Goal: Transaction & Acquisition: Purchase product/service

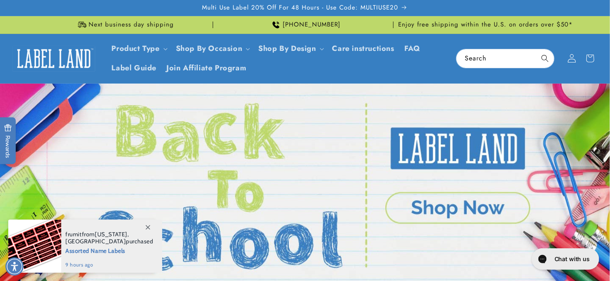
click at [573, 58] on icon at bounding box center [571, 58] width 9 height 9
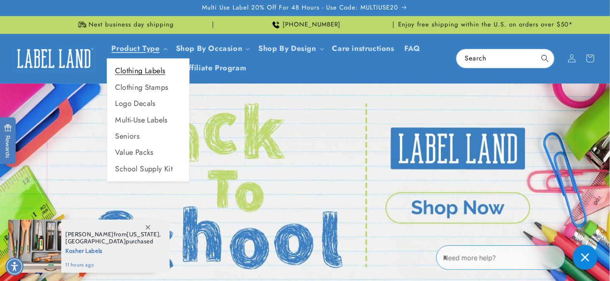
click at [134, 72] on link "Clothing Labels" at bounding box center [148, 71] width 82 height 16
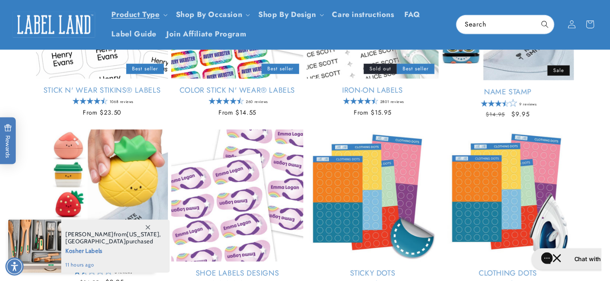
scroll to position [137, 0]
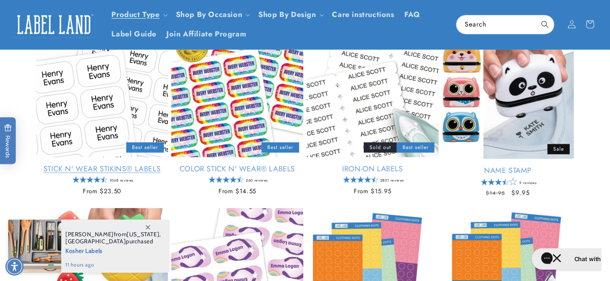
click at [61, 164] on link "Stick N' Wear Stikins® Labels" at bounding box center [102, 169] width 132 height 10
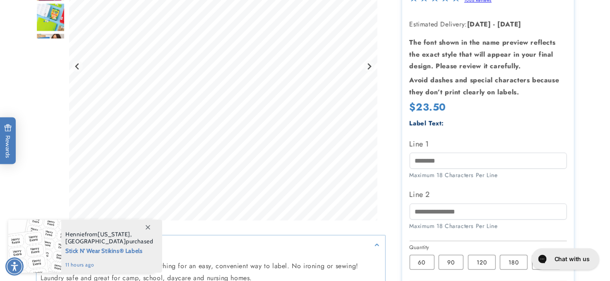
scroll to position [205, 0]
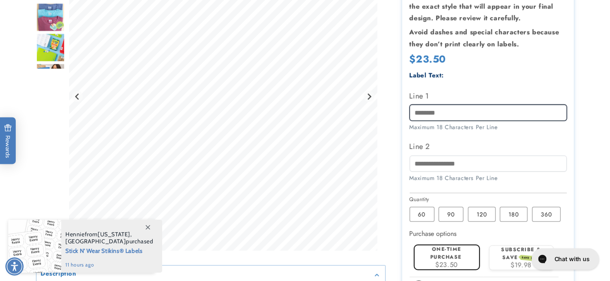
click at [430, 110] on input "Line 1" at bounding box center [488, 113] width 157 height 16
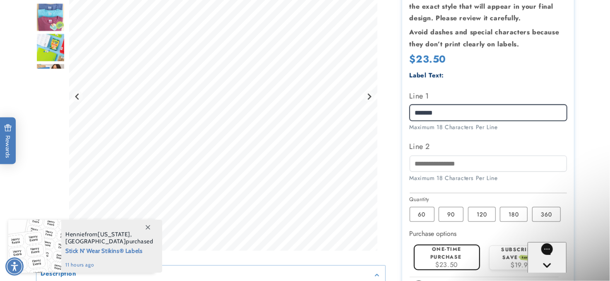
scroll to position [0, 0]
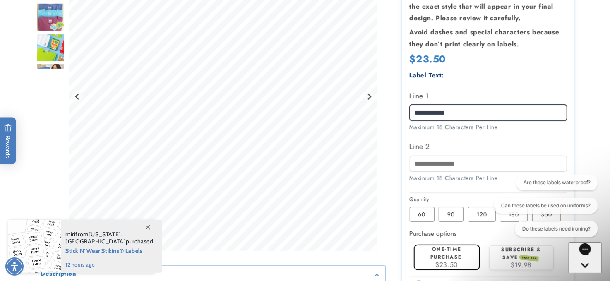
type input "**********"
click at [449, 262] on span "$23.50" at bounding box center [446, 265] width 23 height 10
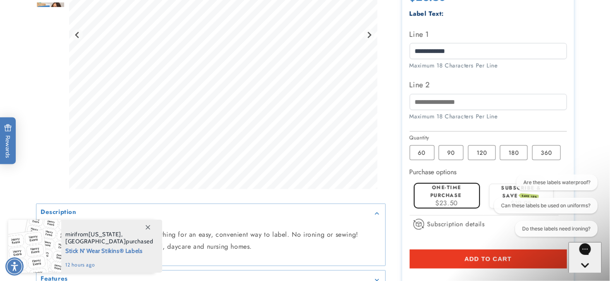
scroll to position [271, 0]
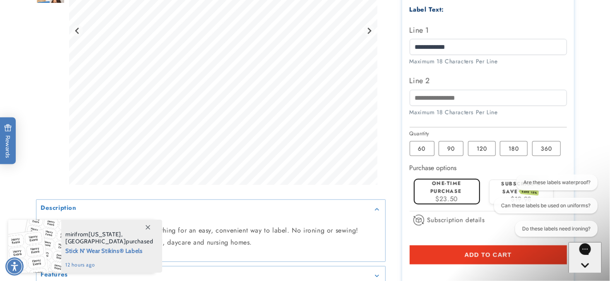
click at [467, 249] on button "Add to cart" at bounding box center [488, 254] width 157 height 19
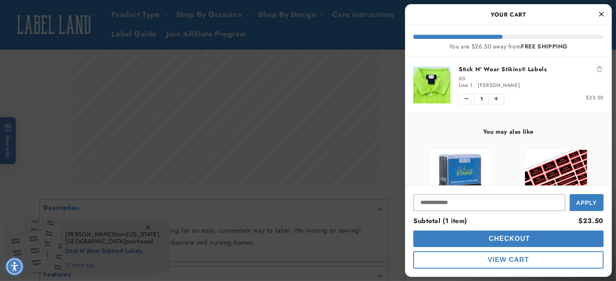
click at [481, 69] on link "Stick N' Wear Stikins® Labels" at bounding box center [531, 69] width 145 height 8
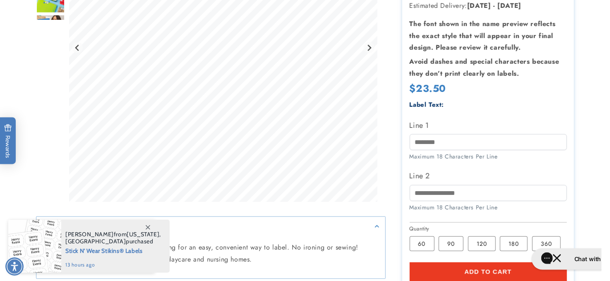
scroll to position [207, 0]
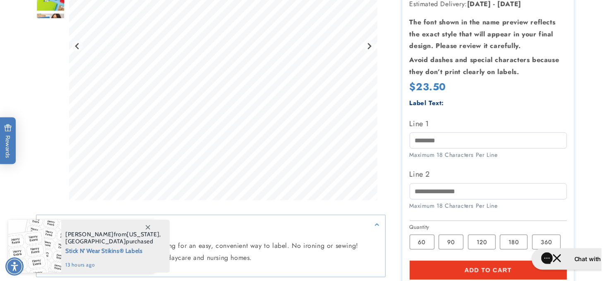
click at [429, 151] on div "Maximum 18 Characters Per Line" at bounding box center [488, 155] width 157 height 9
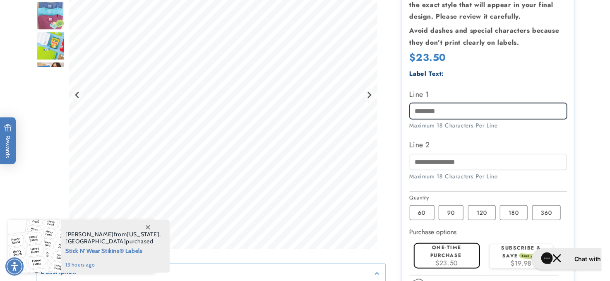
click at [425, 109] on input "Line 1" at bounding box center [488, 111] width 157 height 16
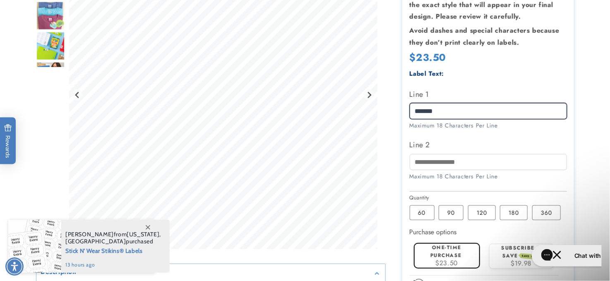
scroll to position [0, 0]
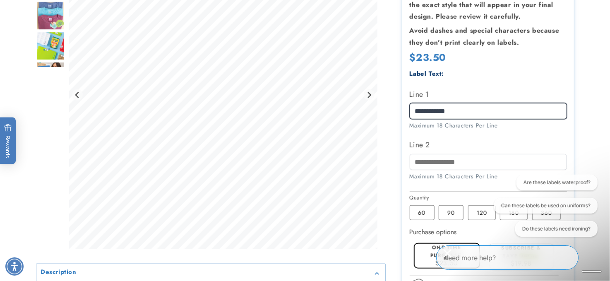
type input "**********"
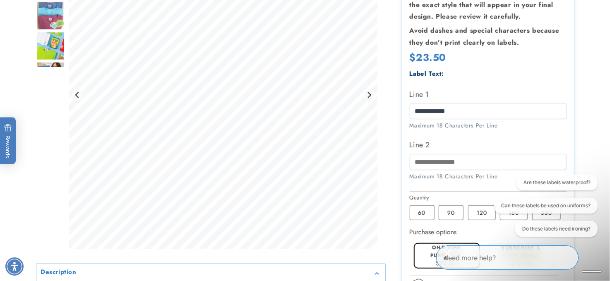
click at [430, 253] on label "One-time purchase" at bounding box center [445, 251] width 31 height 15
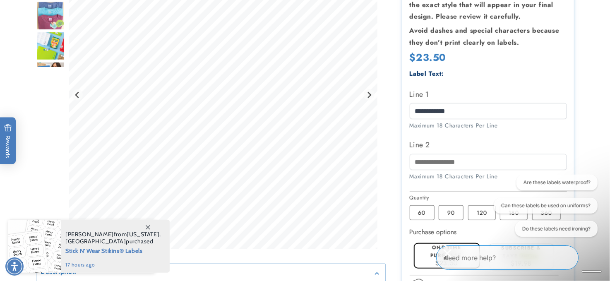
click at [451, 257] on icon "Close conversation starters" at bounding box center [447, 253] width 8 height 8
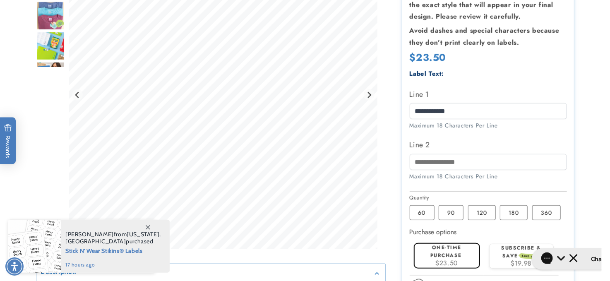
click at [461, 258] on label "One-time purchase" at bounding box center [445, 251] width 31 height 15
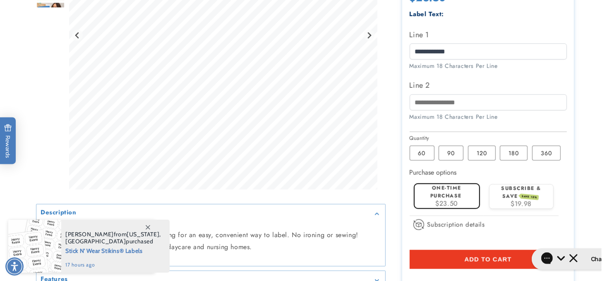
scroll to position [281, 0]
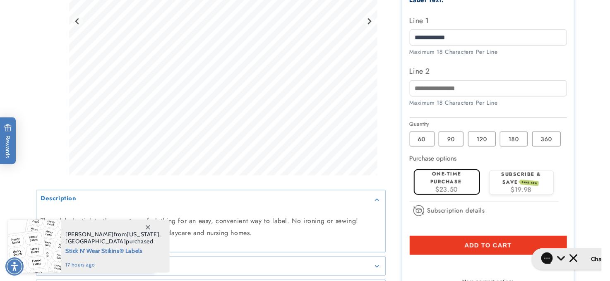
click at [472, 239] on button "Add to cart" at bounding box center [488, 245] width 157 height 19
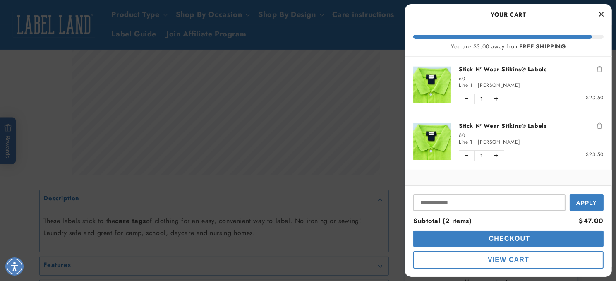
click at [478, 67] on link "Stick N' Wear Stikins® Labels" at bounding box center [531, 69] width 145 height 8
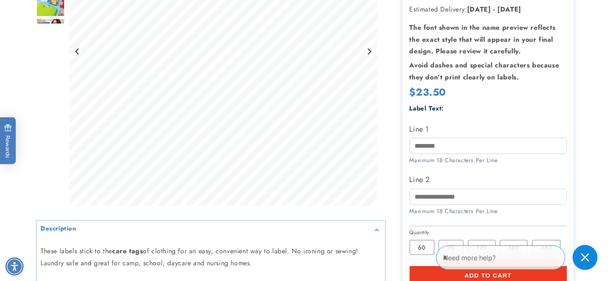
scroll to position [210, 0]
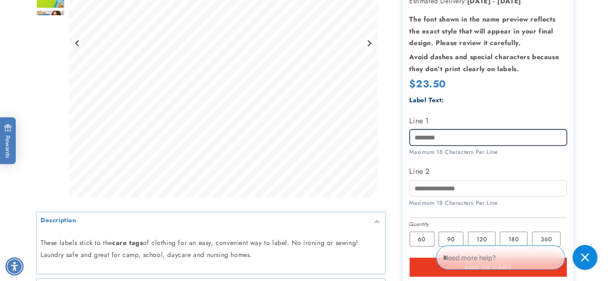
click at [423, 130] on input "Line 1" at bounding box center [488, 138] width 157 height 16
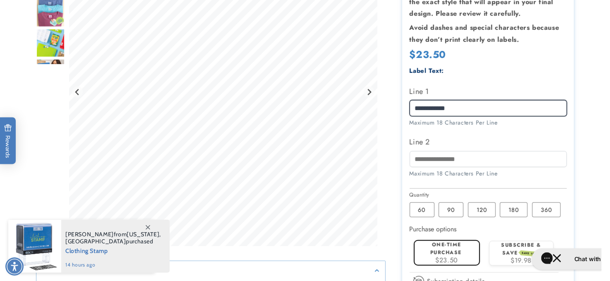
type input "**********"
click at [436, 255] on span "$23.50" at bounding box center [446, 260] width 23 height 10
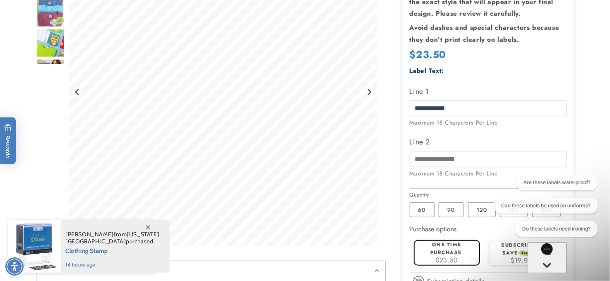
scroll to position [0, 0]
click at [588, 275] on div "Gorgias live chat" at bounding box center [584, 280] width 26 height 10
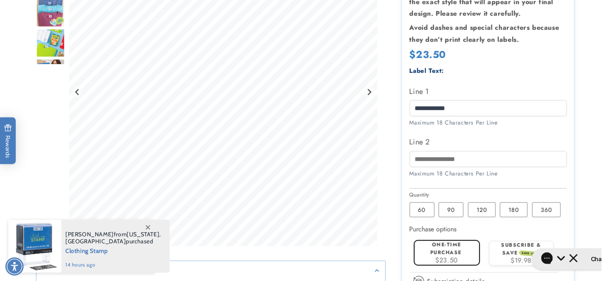
click at [442, 247] on label "One-time purchase" at bounding box center [445, 248] width 31 height 15
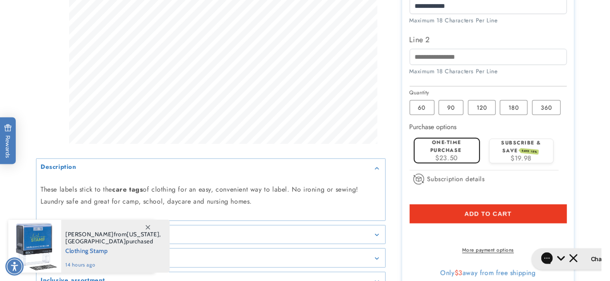
scroll to position [322, 0]
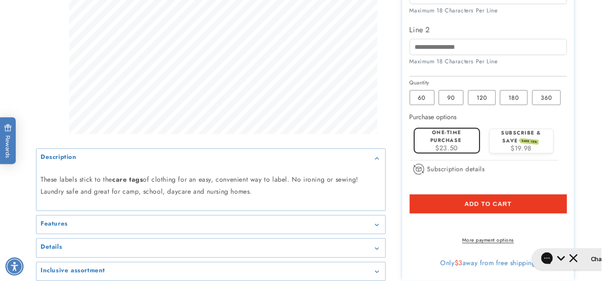
click at [519, 202] on button "Add to cart" at bounding box center [488, 203] width 157 height 19
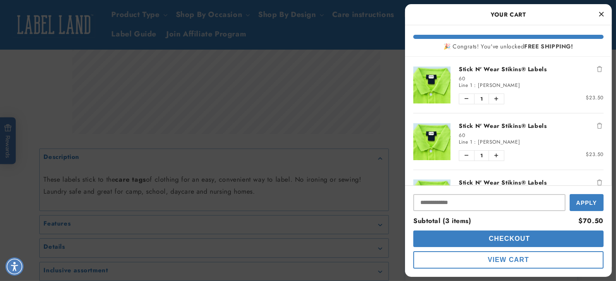
click at [473, 67] on link "Stick N' Wear Stikins® Labels" at bounding box center [531, 69] width 145 height 8
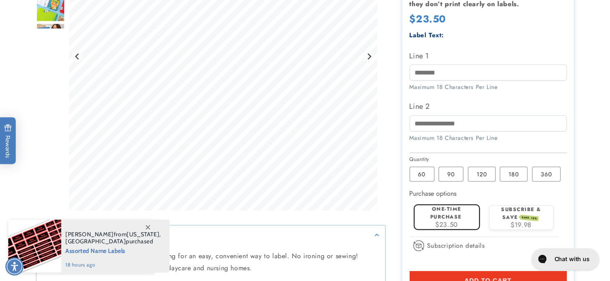
scroll to position [268, 0]
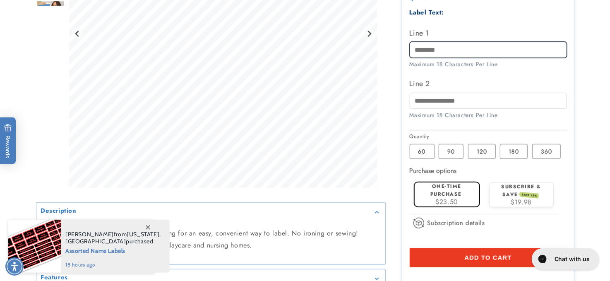
click at [458, 51] on input "Line 1" at bounding box center [488, 50] width 157 height 16
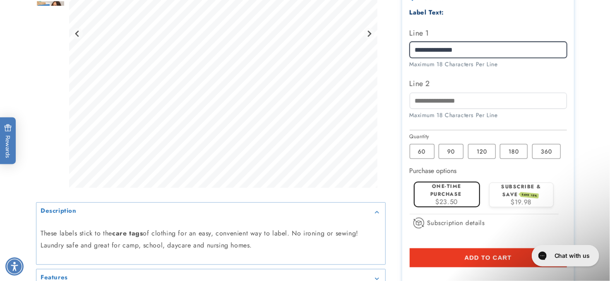
scroll to position [0, 0]
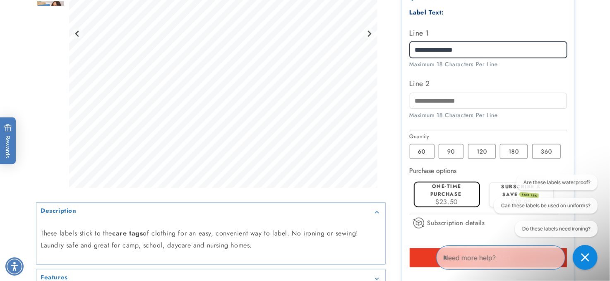
type input "**********"
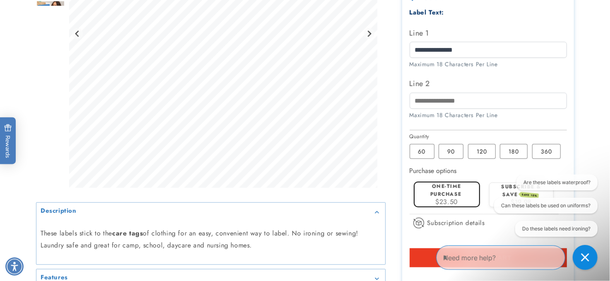
click at [453, 187] on label "One-time purchase" at bounding box center [445, 189] width 31 height 15
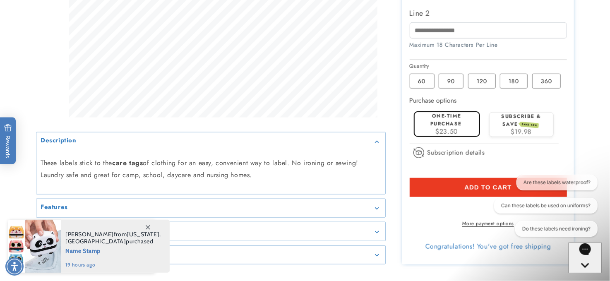
scroll to position [344, 0]
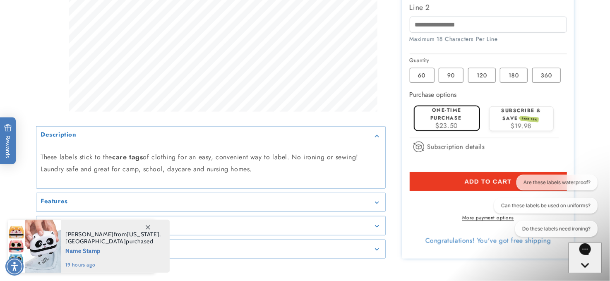
click at [448, 180] on button "Add to cart" at bounding box center [488, 181] width 157 height 19
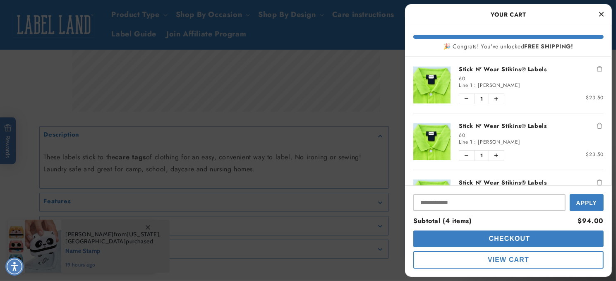
click at [494, 67] on link "Stick N' Wear Stikins® Labels" at bounding box center [531, 69] width 145 height 8
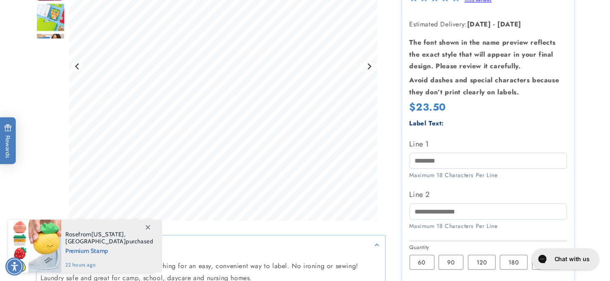
scroll to position [190, 0]
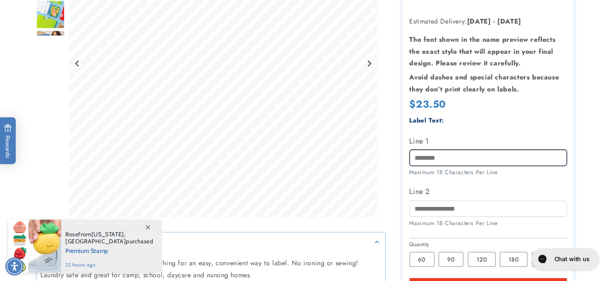
click at [431, 149] on div "Label Text: Line 1 Maximum 18 Characters Per Line Line 2" at bounding box center [488, 175] width 157 height 121
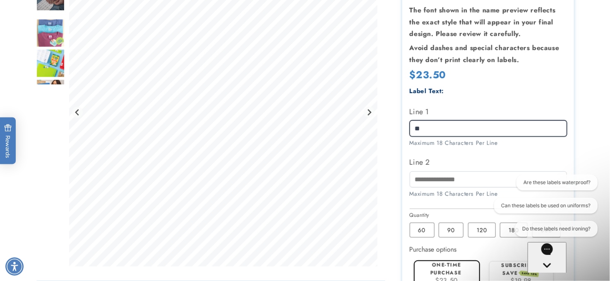
scroll to position [0, 0]
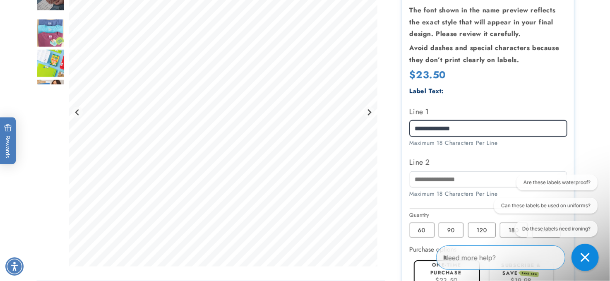
type input "**********"
click at [588, 256] on icon "Close conversation starters" at bounding box center [584, 256] width 9 height 9
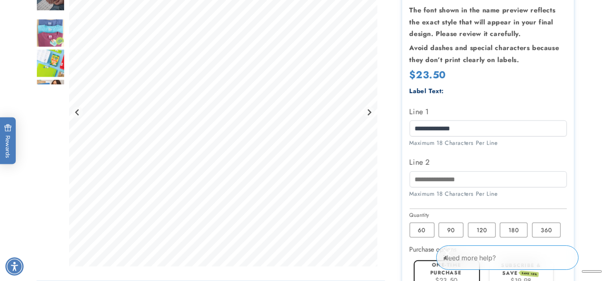
click at [428, 278] on div "$23.50" at bounding box center [446, 280] width 58 height 7
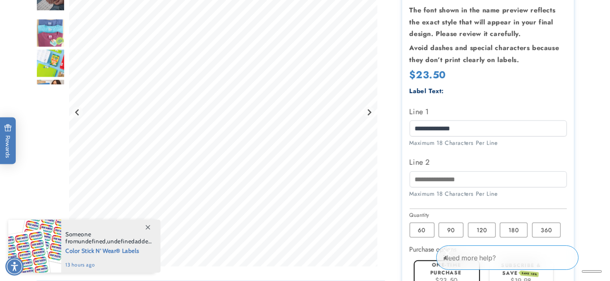
click at [428, 277] on div "$23.50" at bounding box center [446, 280] width 58 height 7
drag, startPoint x: 582, startPoint y: 258, endPoint x: 444, endPoint y: 264, distance: 137.9
click at [451, 257] on icon "Close gorgias live chat" at bounding box center [447, 253] width 8 height 8
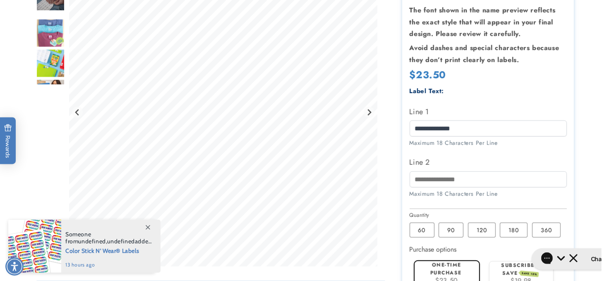
click at [446, 271] on label "One-time purchase" at bounding box center [445, 268] width 31 height 15
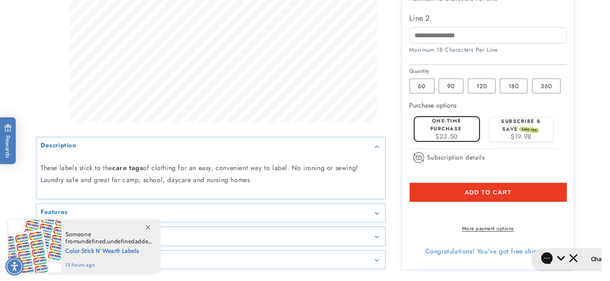
scroll to position [342, 0]
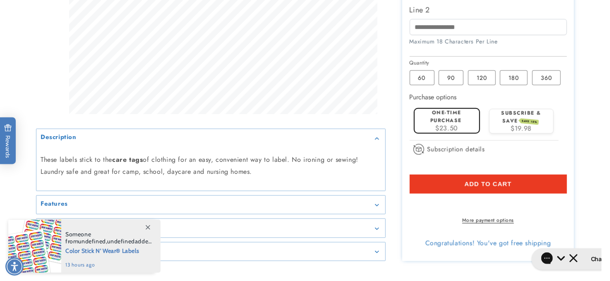
click at [519, 180] on button "Add to cart" at bounding box center [488, 184] width 157 height 19
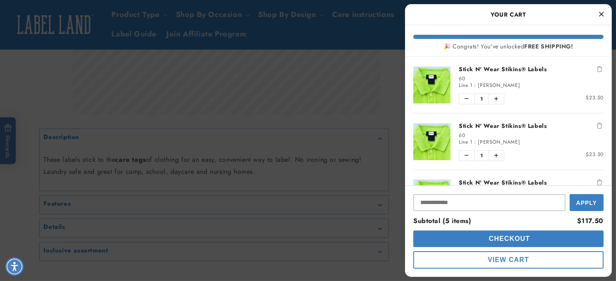
click at [476, 66] on link "Stick N' Wear Stikins® Labels" at bounding box center [531, 69] width 145 height 8
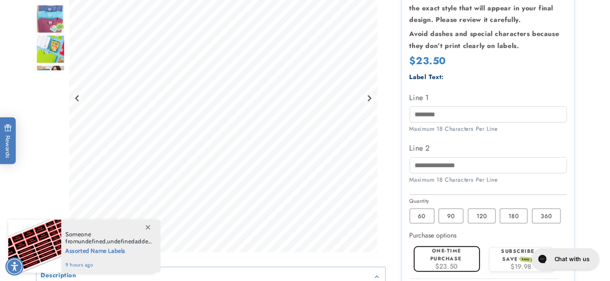
scroll to position [209, 0]
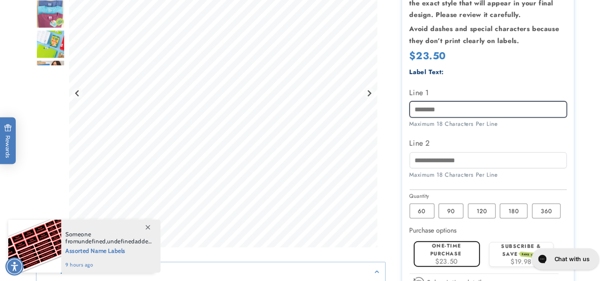
click at [450, 104] on input "Line 1" at bounding box center [488, 109] width 157 height 16
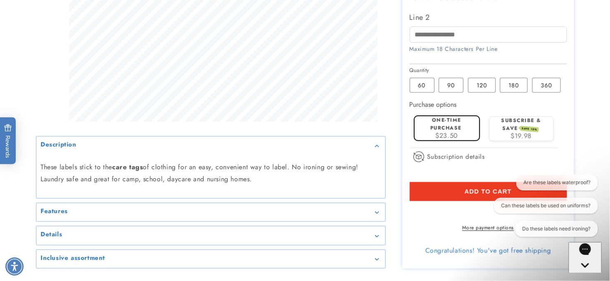
scroll to position [342, 0]
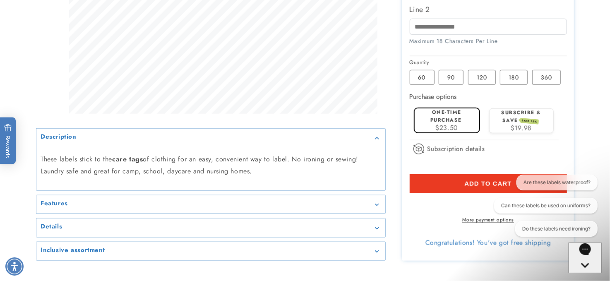
type input "**********"
click at [491, 186] on div "Are these labels waterproof? Can these labels be used on uniforms? Do these lab…" at bounding box center [544, 207] width 115 height 65
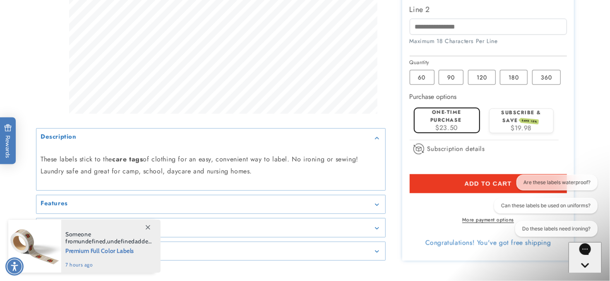
click at [451, 182] on button "Add to cart" at bounding box center [488, 183] width 157 height 19
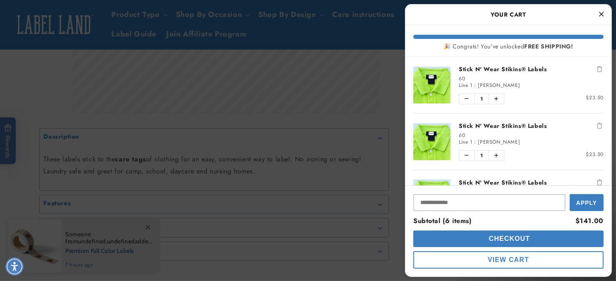
click at [507, 65] on link "Stick N' Wear Stikins® Labels" at bounding box center [531, 69] width 145 height 8
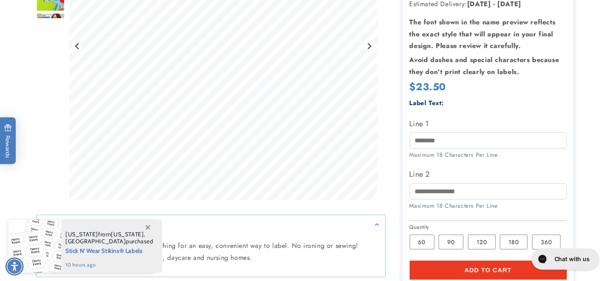
scroll to position [259, 0]
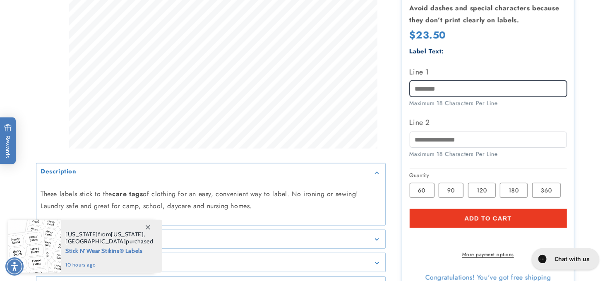
click at [446, 81] on input "Line 1" at bounding box center [488, 89] width 157 height 16
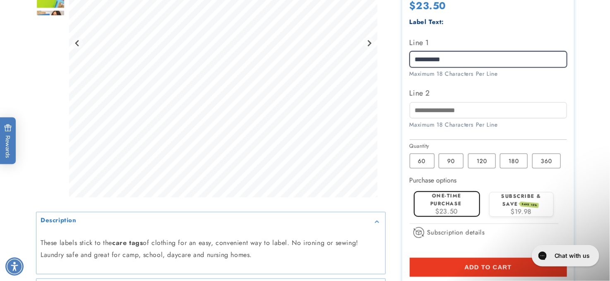
scroll to position [0, 0]
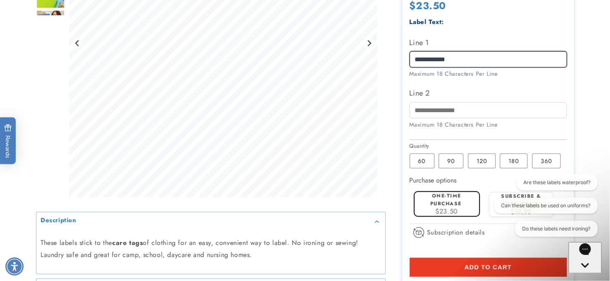
type input "**********"
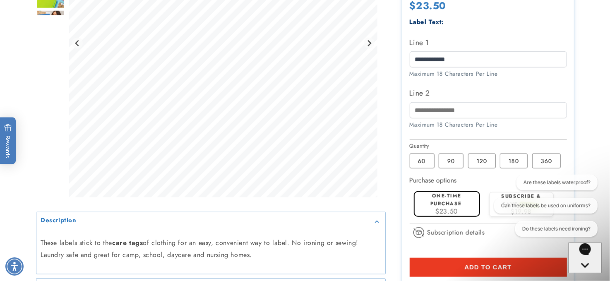
click at [518, 270] on button "Add to cart" at bounding box center [488, 267] width 157 height 19
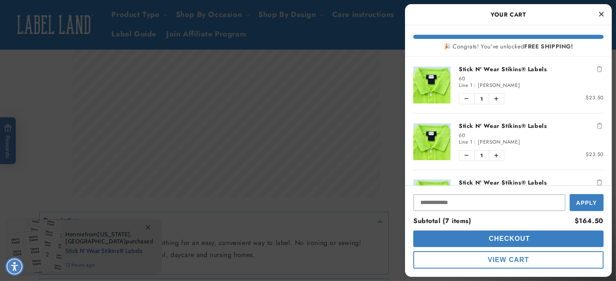
click at [472, 65] on link "Stick N' Wear Stikins® Labels" at bounding box center [531, 69] width 145 height 8
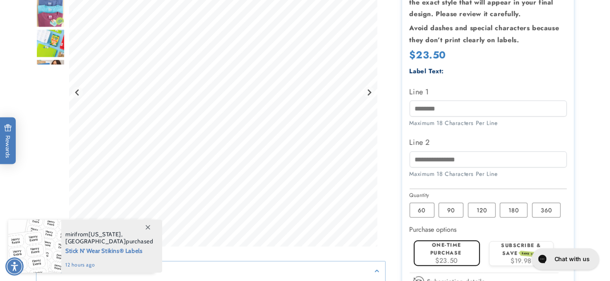
scroll to position [218, 0]
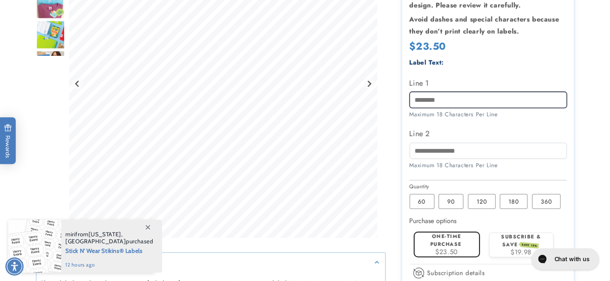
click at [459, 101] on input "Line 1" at bounding box center [488, 100] width 157 height 16
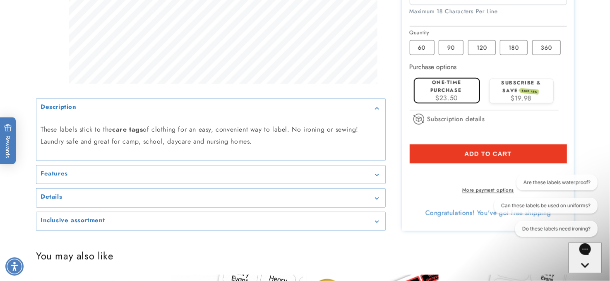
scroll to position [402, 0]
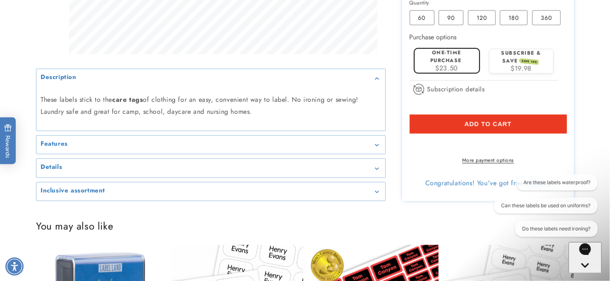
type input "**********"
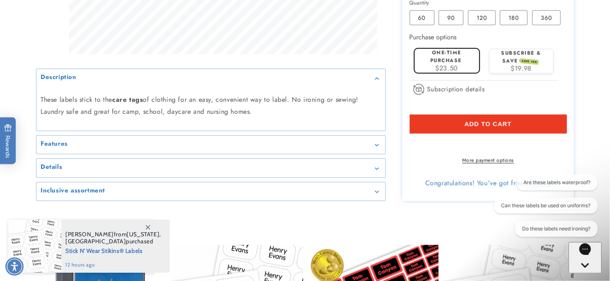
click at [510, 123] on span "Add to cart" at bounding box center [487, 123] width 47 height 7
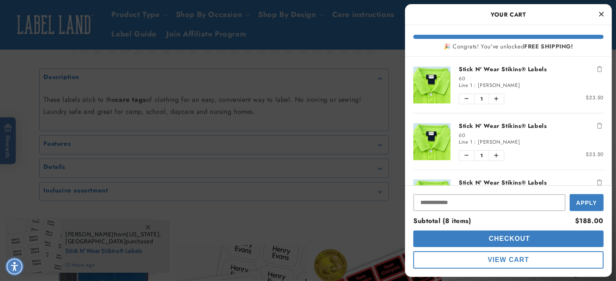
click at [486, 66] on link "Stick N' Wear Stikins® Labels" at bounding box center [531, 69] width 145 height 8
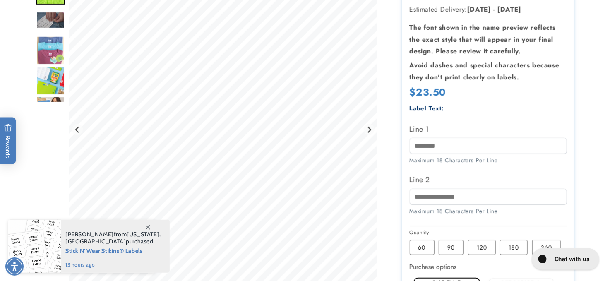
scroll to position [186, 0]
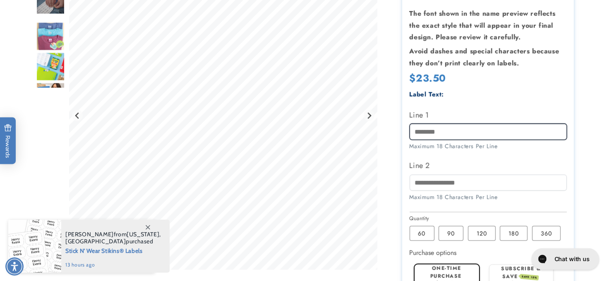
click at [418, 130] on input "Line 1" at bounding box center [488, 132] width 157 height 16
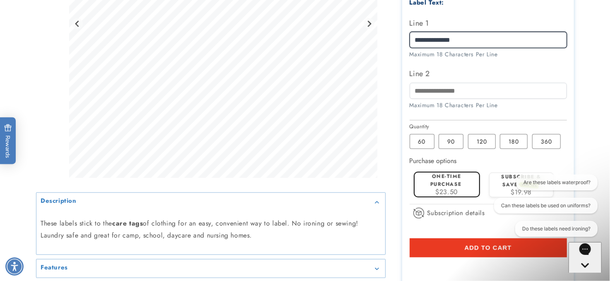
scroll to position [280, 0]
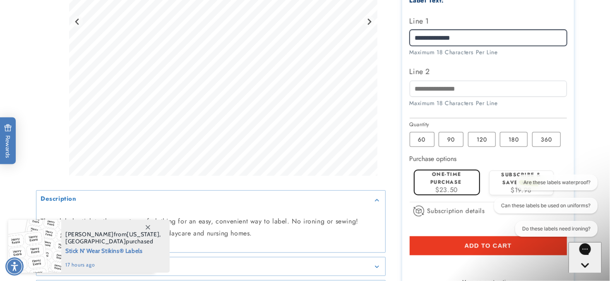
type input "**********"
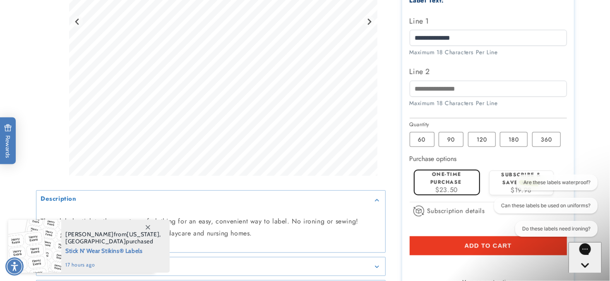
click at [431, 243] on button "Add to cart" at bounding box center [488, 245] width 157 height 19
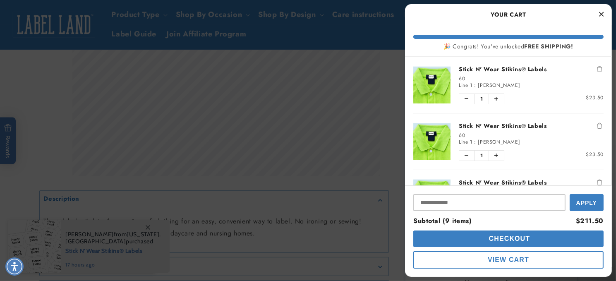
click at [480, 67] on link "Stick N' Wear Stikins® Labels" at bounding box center [531, 69] width 145 height 8
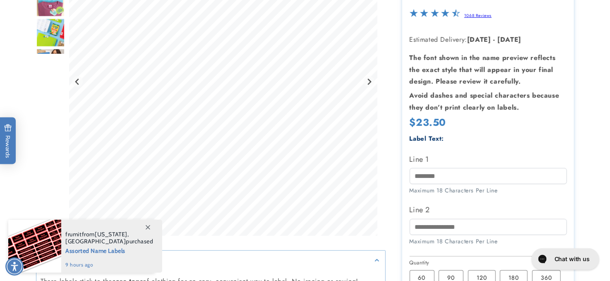
scroll to position [187, 0]
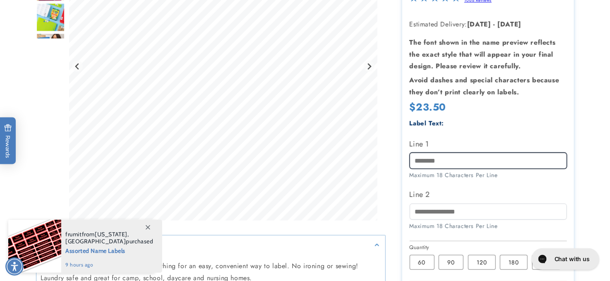
click at [441, 154] on input "Line 1" at bounding box center [488, 161] width 157 height 16
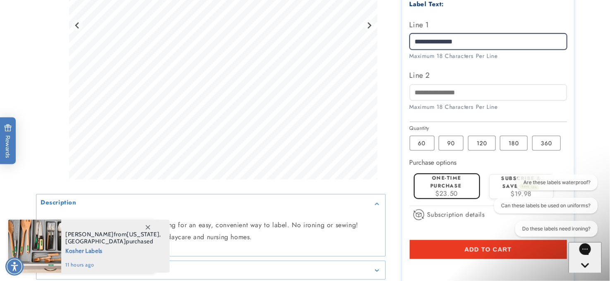
scroll to position [307, 0]
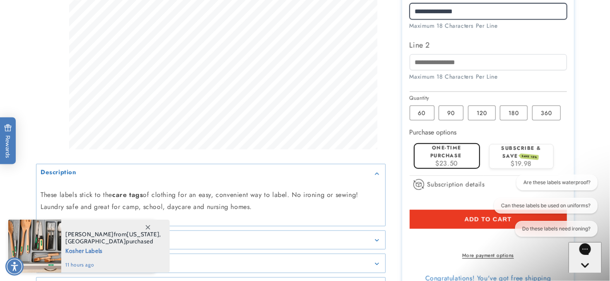
type input "**********"
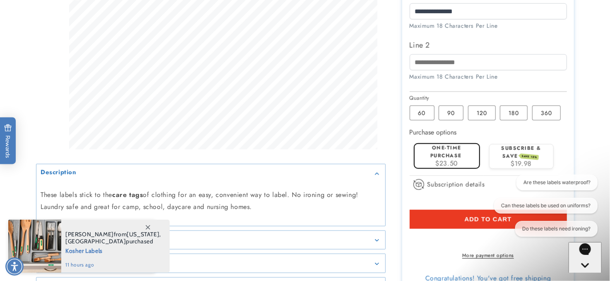
click at [459, 214] on button "Add to cart" at bounding box center [488, 219] width 157 height 19
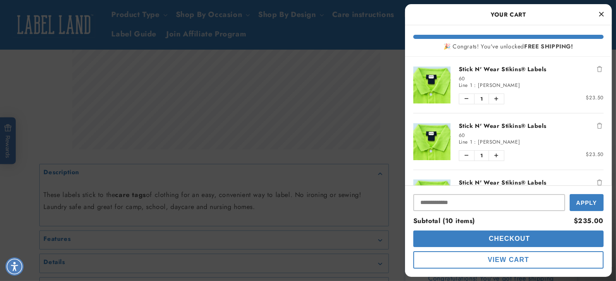
click at [497, 72] on link "Stick N' Wear Stikins® Labels" at bounding box center [531, 69] width 145 height 8
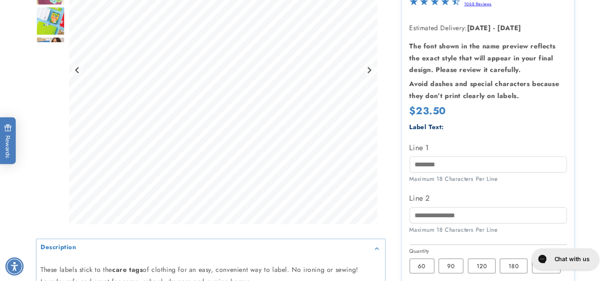
scroll to position [188, 0]
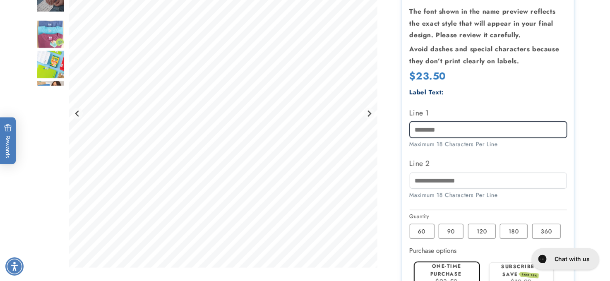
click at [419, 130] on input "Line 1" at bounding box center [488, 130] width 157 height 16
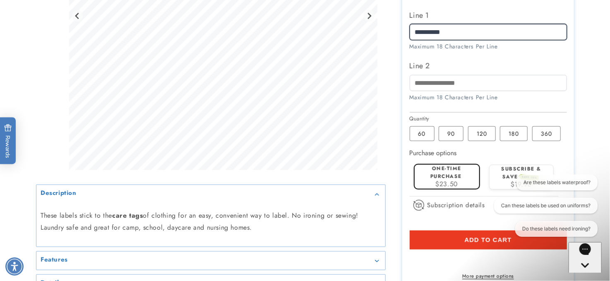
scroll to position [302, 0]
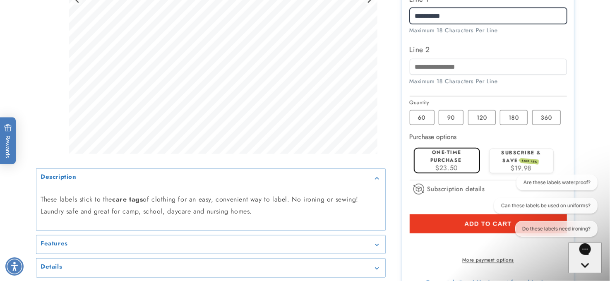
type input "**********"
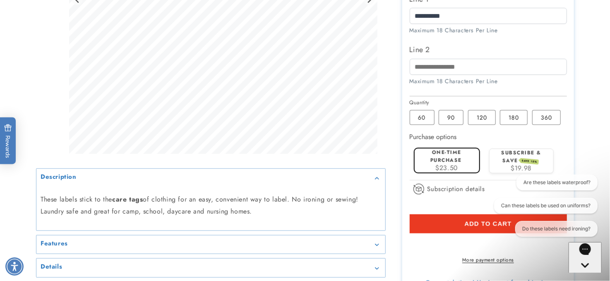
click at [478, 219] on button "Add to cart" at bounding box center [488, 223] width 157 height 19
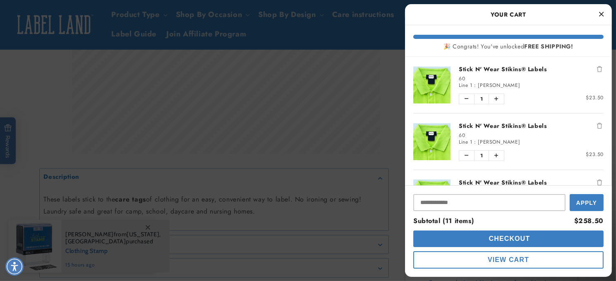
click at [504, 62] on li "Stick N' Wear Stikins® Labels 60 Line 1 : [PERSON_NAME] Quantity of Stick N' We…" at bounding box center [508, 85] width 190 height 56
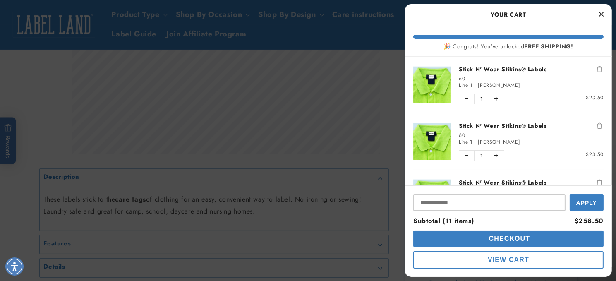
click at [480, 69] on link "Stick N' Wear Stikins® Labels" at bounding box center [531, 69] width 145 height 8
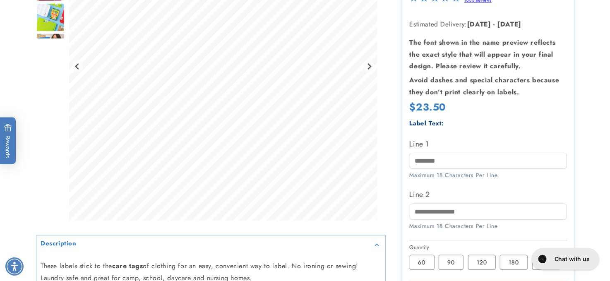
scroll to position [211, 0]
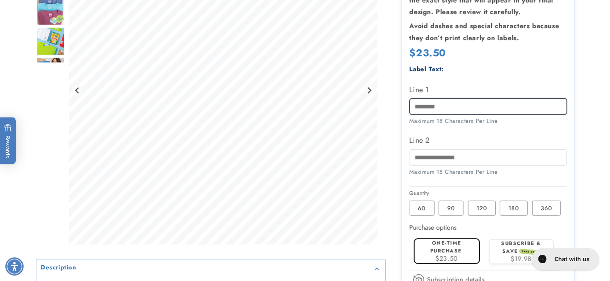
click at [444, 106] on input "Line 1" at bounding box center [488, 106] width 157 height 16
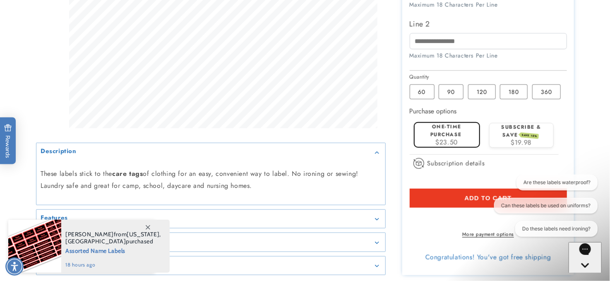
scroll to position [336, 0]
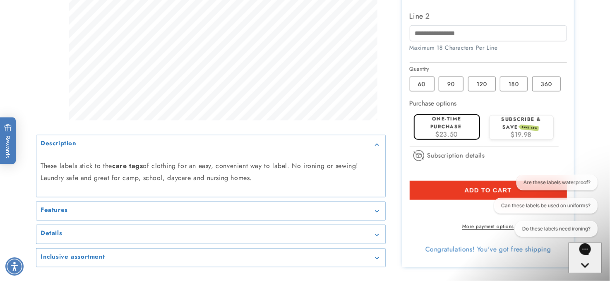
type input "**********"
click at [424, 189] on button "Add to cart" at bounding box center [488, 190] width 157 height 19
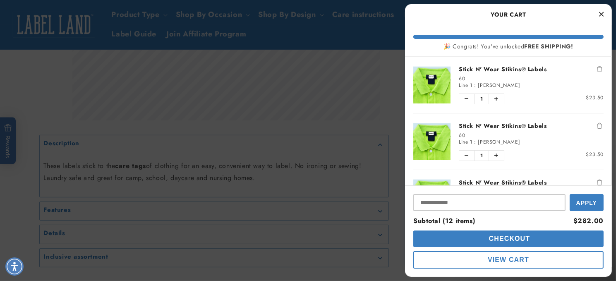
click at [476, 69] on link "Stick N' Wear Stikins® Labels" at bounding box center [531, 69] width 145 height 8
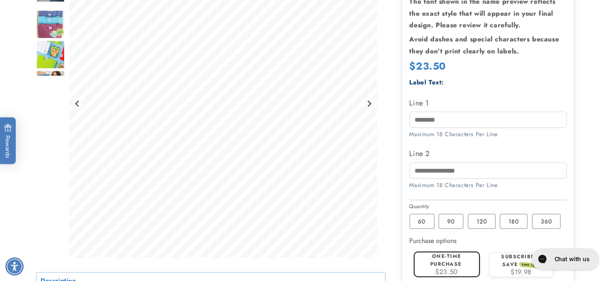
scroll to position [200, 0]
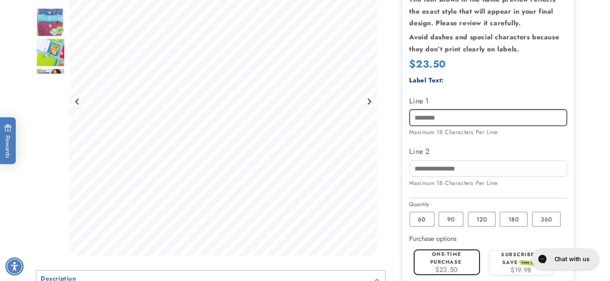
click at [458, 113] on input "Line 1" at bounding box center [488, 118] width 157 height 16
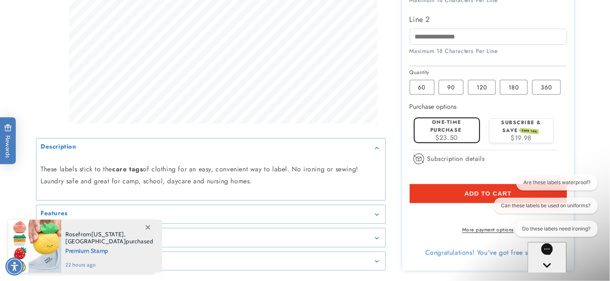
scroll to position [0, 0]
type input "**********"
click at [475, 191] on span "Add to cart" at bounding box center [487, 193] width 47 height 7
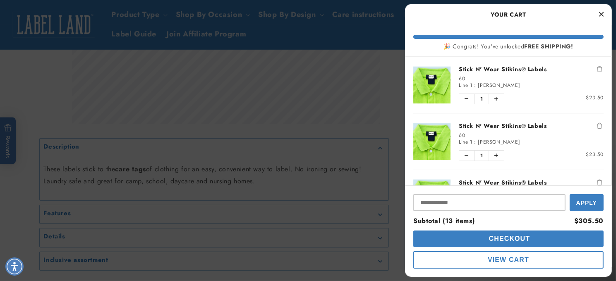
click at [472, 65] on link "Stick N' Wear Stikins® Labels" at bounding box center [531, 69] width 145 height 8
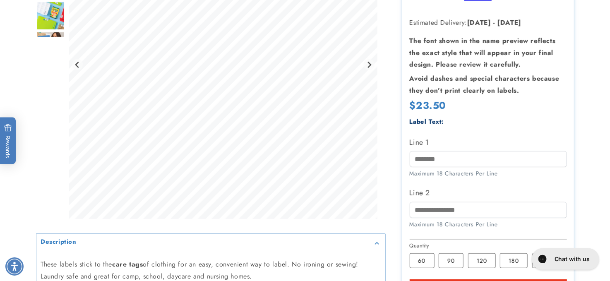
scroll to position [217, 0]
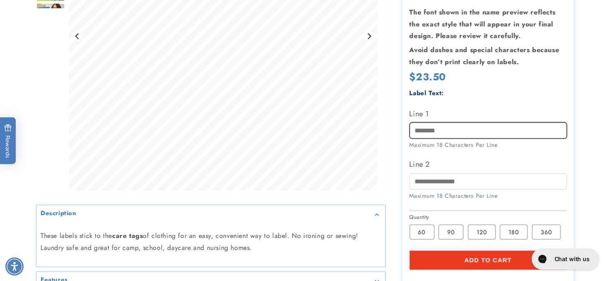
click at [437, 122] on input "Line 1" at bounding box center [488, 130] width 157 height 16
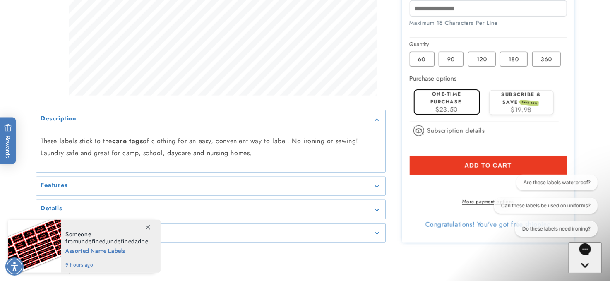
scroll to position [367, 0]
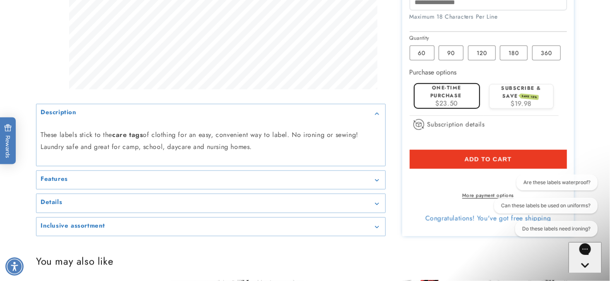
type input "**********"
click at [495, 154] on button "Add to cart" at bounding box center [488, 159] width 157 height 19
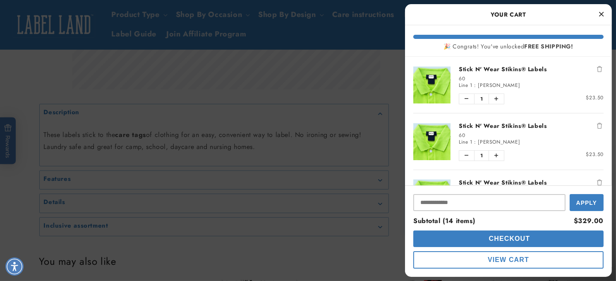
click at [497, 68] on link "Stick N' Wear Stikins® Labels" at bounding box center [531, 69] width 145 height 8
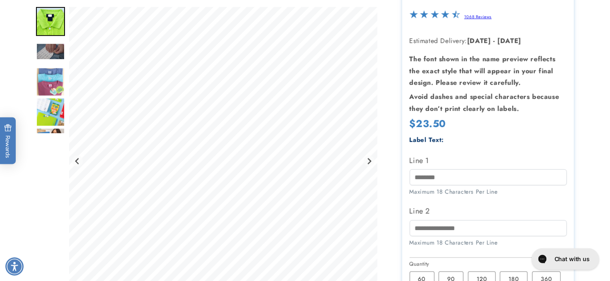
scroll to position [155, 0]
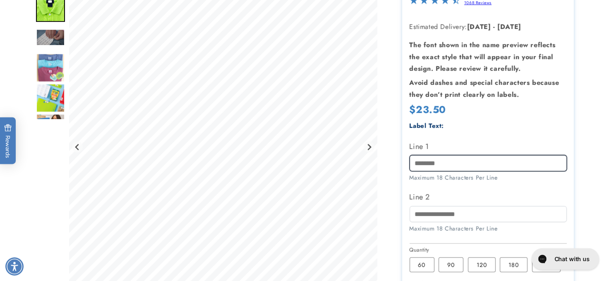
click at [439, 159] on input "Line 1" at bounding box center [488, 163] width 157 height 16
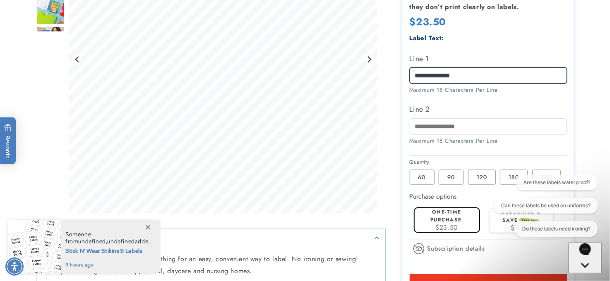
scroll to position [244, 0]
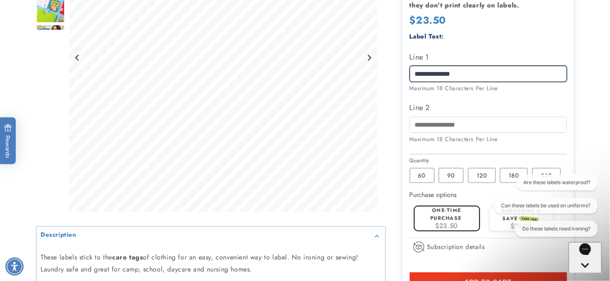
type input "**********"
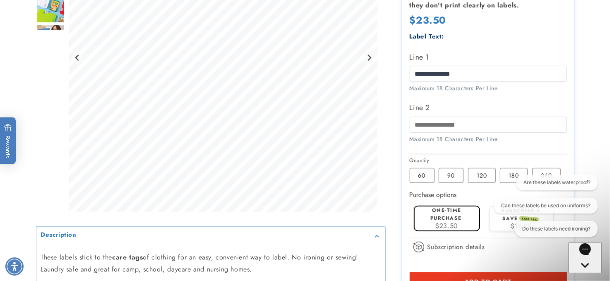
click at [557, 276] on button "Add to cart" at bounding box center [488, 281] width 157 height 19
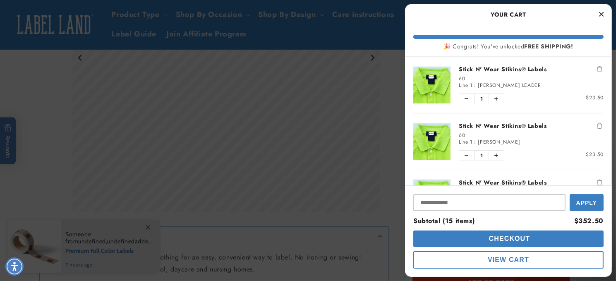
click at [486, 67] on link "Stick N' Wear Stikins® Labels" at bounding box center [531, 69] width 145 height 8
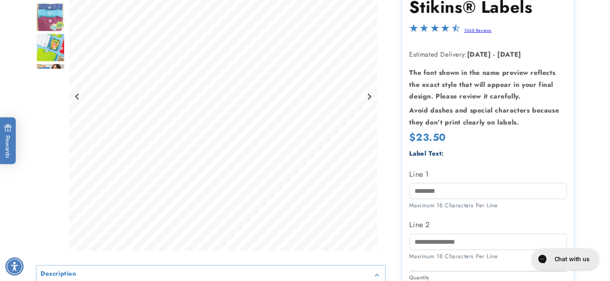
scroll to position [158, 0]
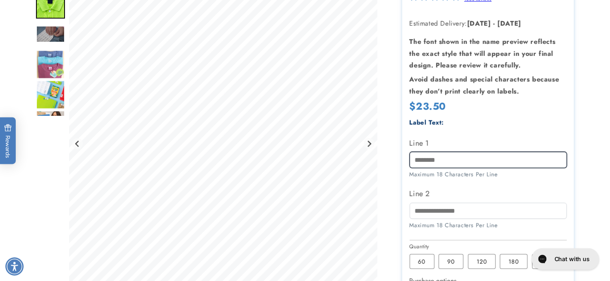
click at [438, 159] on input "Line 1" at bounding box center [488, 160] width 157 height 16
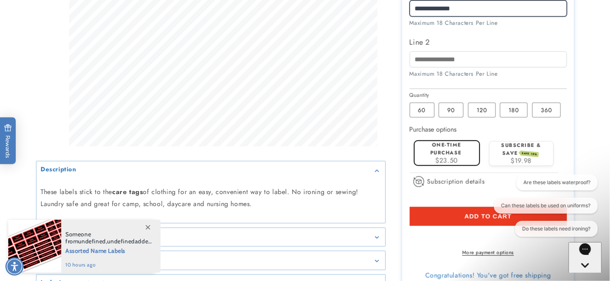
scroll to position [314, 0]
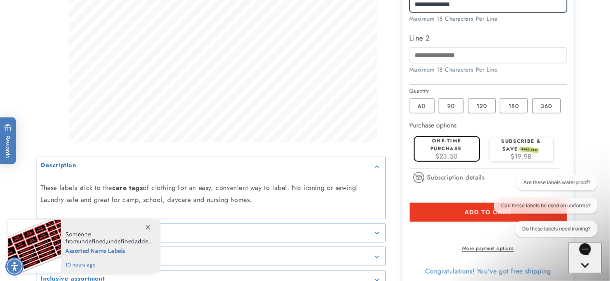
type input "**********"
click at [421, 209] on button "Add to cart" at bounding box center [488, 212] width 157 height 19
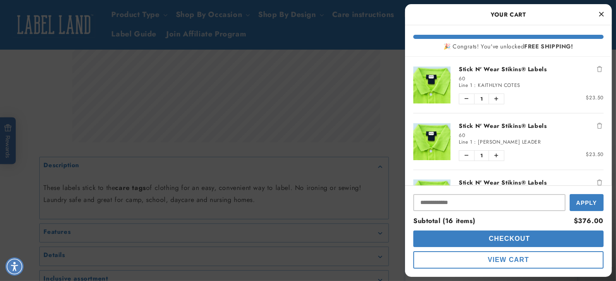
click at [465, 70] on link "Stick N' Wear Stikins® Labels" at bounding box center [531, 69] width 145 height 8
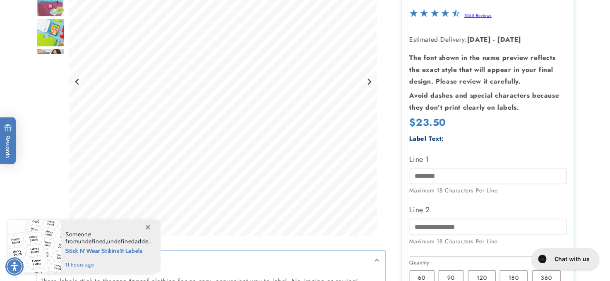
scroll to position [200, 0]
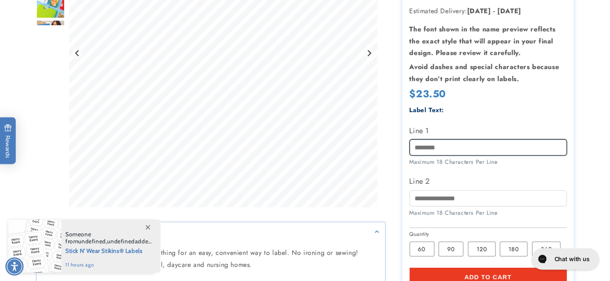
click at [429, 138] on div "Label Text: Line 1 Maximum 18 Characters Per Line Line 2" at bounding box center [488, 165] width 157 height 121
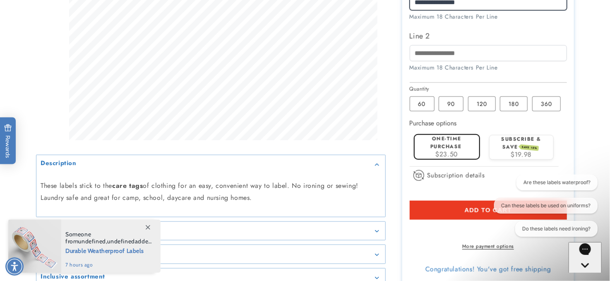
scroll to position [318, 0]
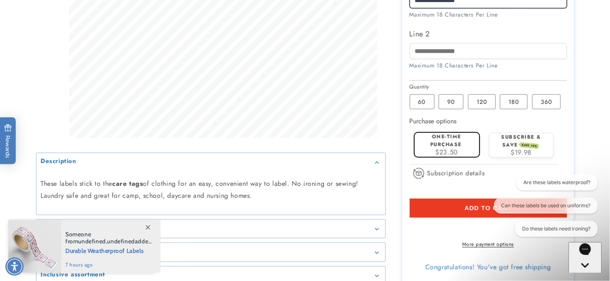
type input "**********"
click at [415, 209] on button "Add to cart" at bounding box center [488, 208] width 157 height 19
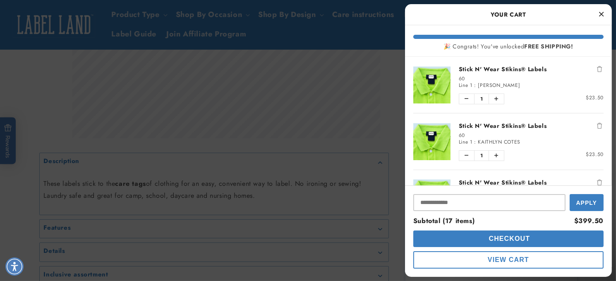
click at [492, 67] on link "Stick N' Wear Stikins® Labels" at bounding box center [531, 69] width 145 height 8
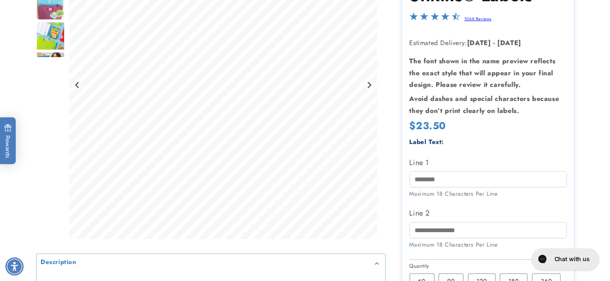
scroll to position [180, 0]
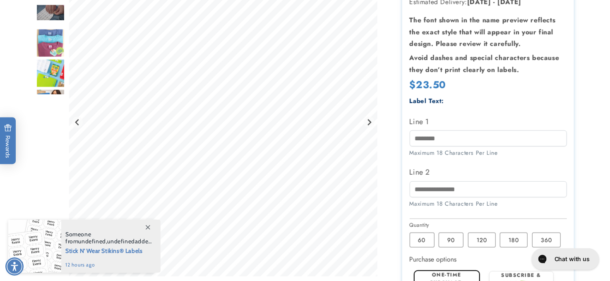
click at [416, 159] on div "Label Text: Line 1 Maximum 18 Characters Per Line Line 2" at bounding box center [488, 156] width 157 height 121
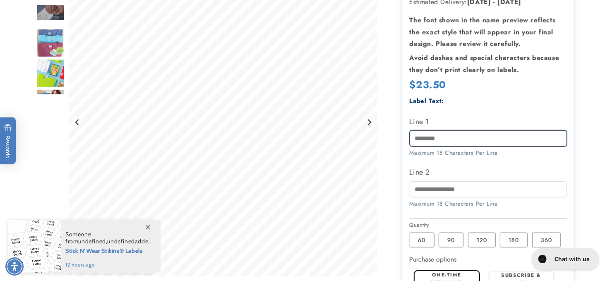
click at [422, 138] on input "Line 1" at bounding box center [488, 138] width 157 height 16
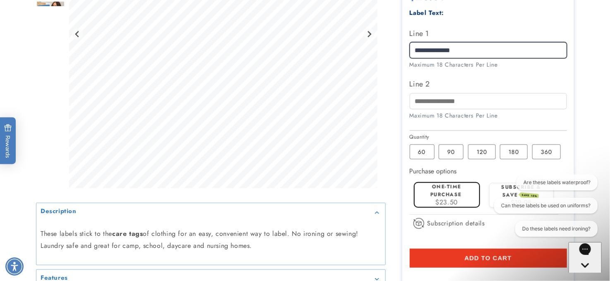
scroll to position [294, 0]
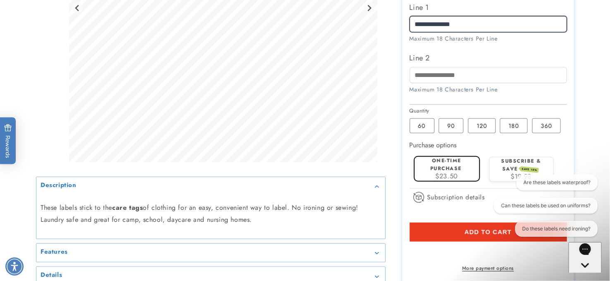
type input "**********"
click at [423, 228] on button "Add to cart" at bounding box center [488, 232] width 157 height 19
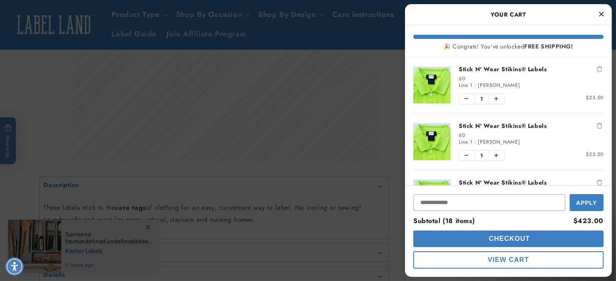
click at [494, 68] on link "Stick N' Wear Stikins® Labels" at bounding box center [531, 69] width 145 height 8
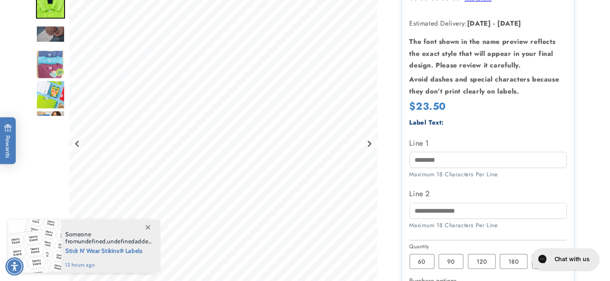
scroll to position [172, 0]
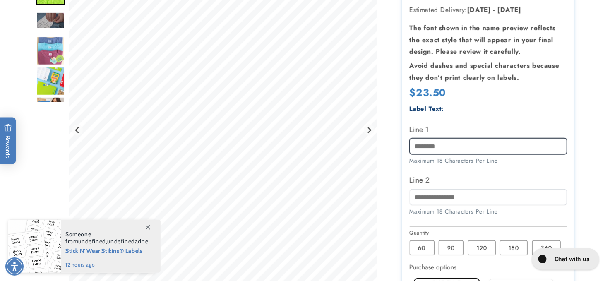
click at [426, 145] on input "Line 1" at bounding box center [488, 146] width 157 height 16
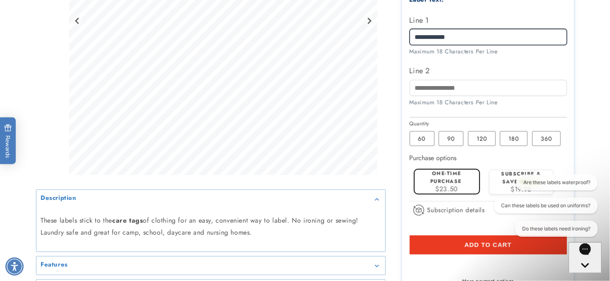
scroll to position [297, 0]
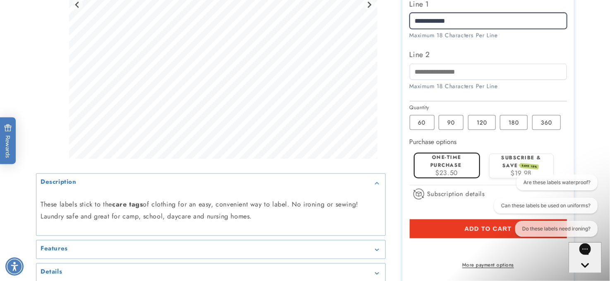
type input "**********"
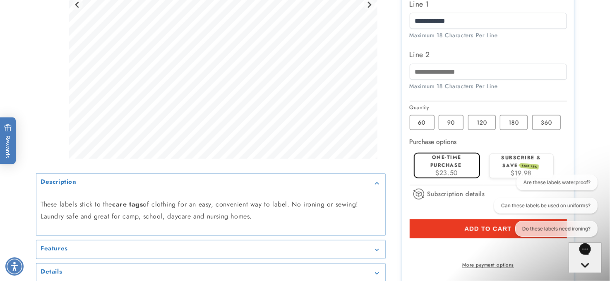
click at [420, 229] on button "Add to cart" at bounding box center [488, 228] width 157 height 19
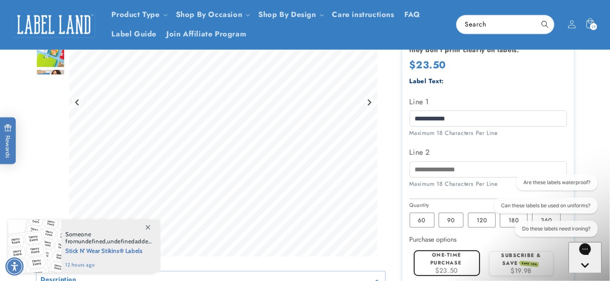
scroll to position [269, 0]
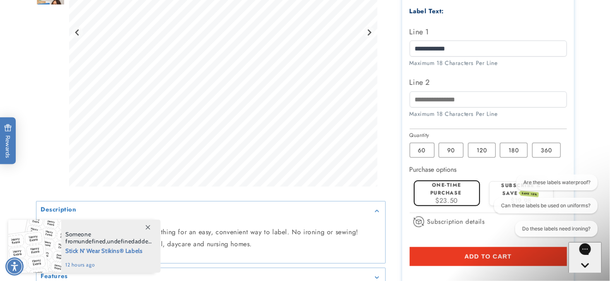
click at [472, 257] on span "Add to cart" at bounding box center [487, 256] width 47 height 7
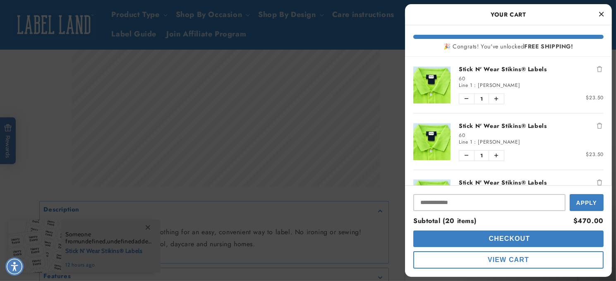
click at [481, 68] on link "Stick N' Wear Stikins® Labels" at bounding box center [531, 69] width 145 height 8
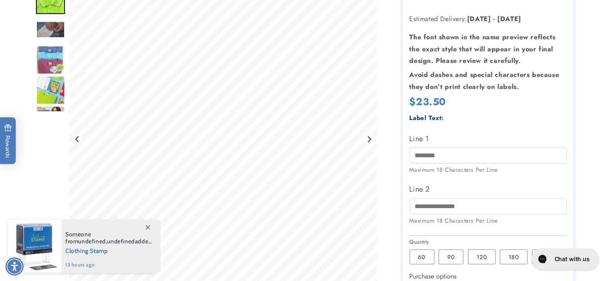
scroll to position [173, 0]
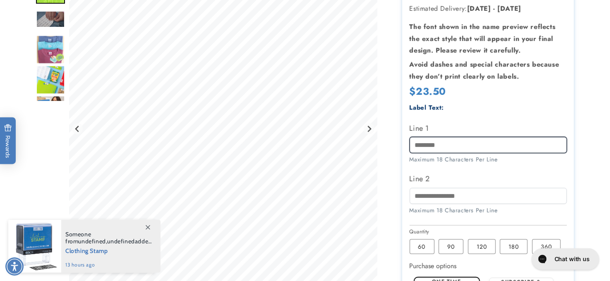
click at [438, 143] on input "Line 1" at bounding box center [488, 145] width 157 height 16
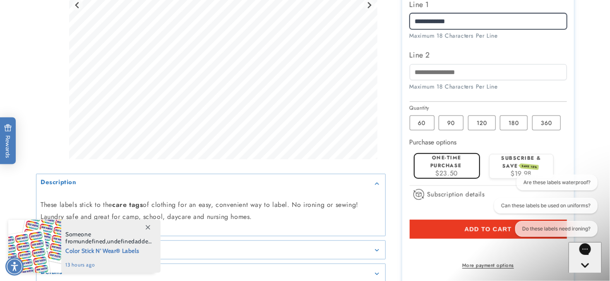
scroll to position [300, 0]
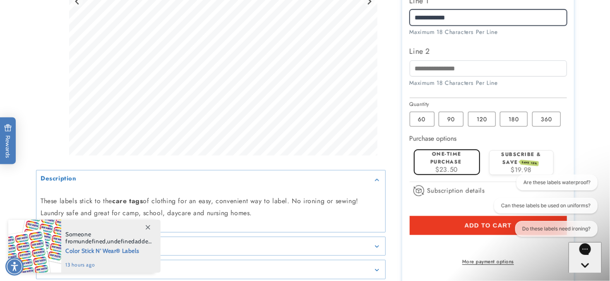
type input "**********"
click at [416, 225] on button "Add to cart" at bounding box center [488, 225] width 157 height 19
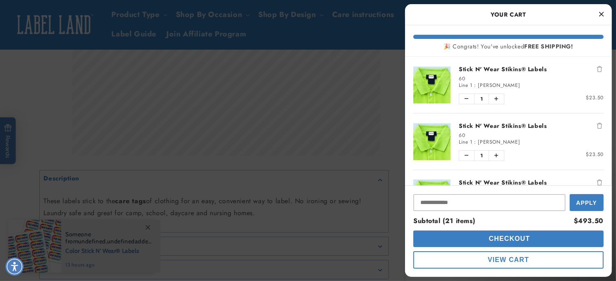
click at [520, 66] on link "Stick N' Wear Stikins® Labels" at bounding box center [531, 69] width 145 height 8
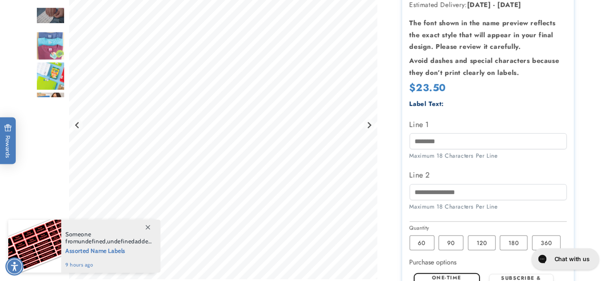
scroll to position [185, 0]
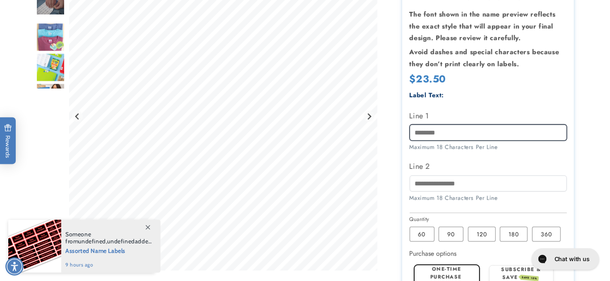
click at [432, 128] on input "Line 1" at bounding box center [488, 133] width 157 height 16
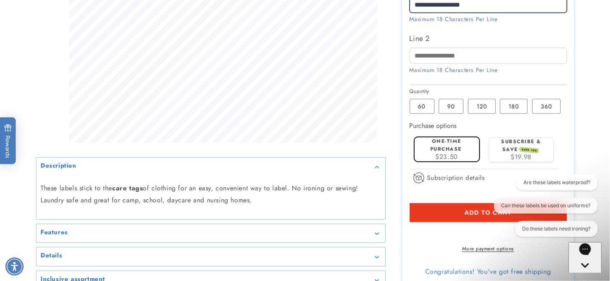
scroll to position [321, 0]
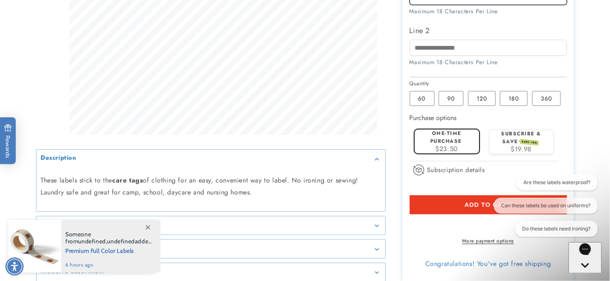
type input "**********"
click at [581, 275] on icon "Gorgias live chat" at bounding box center [585, 279] width 8 height 8
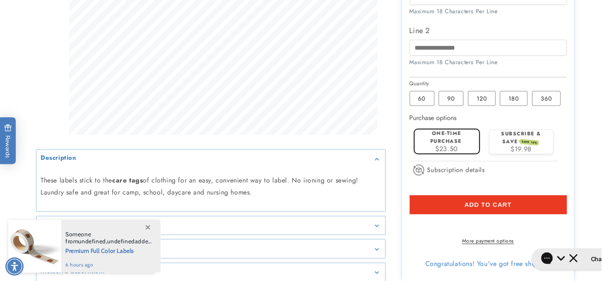
click at [432, 195] on button "Add to cart" at bounding box center [488, 204] width 157 height 19
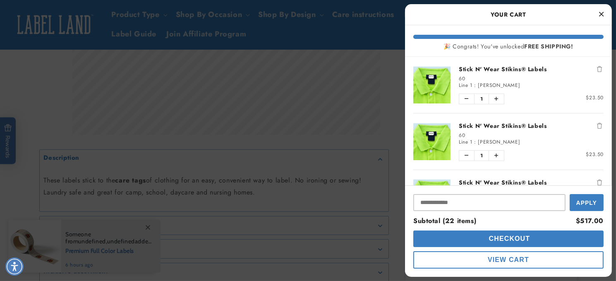
click at [465, 70] on link "Stick N' Wear Stikins® Labels" at bounding box center [531, 69] width 145 height 8
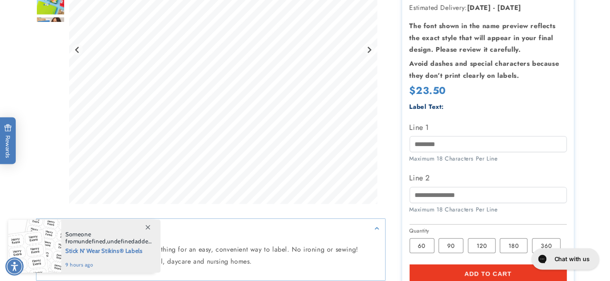
scroll to position [208, 0]
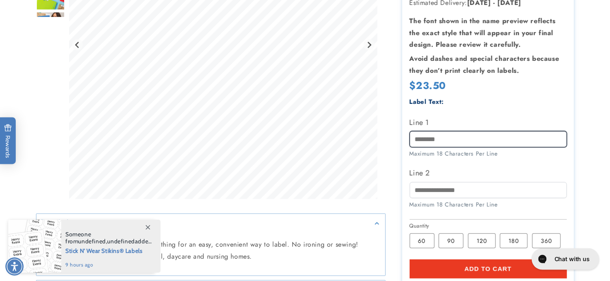
click at [433, 131] on input "Line 1" at bounding box center [488, 139] width 157 height 16
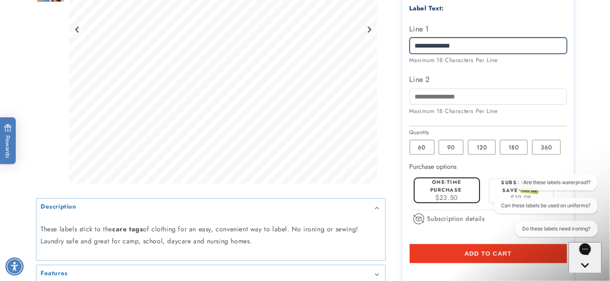
scroll to position [278, 0]
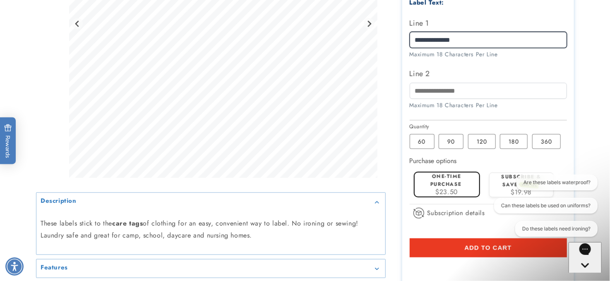
type input "**********"
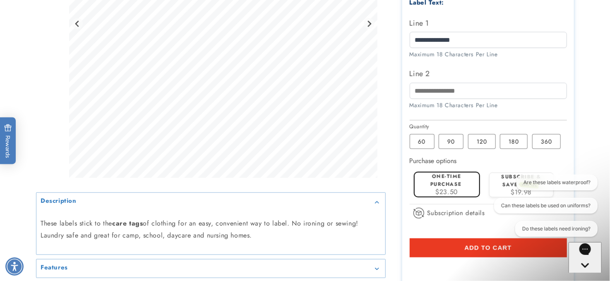
click at [466, 252] on button "Add to cart" at bounding box center [488, 247] width 157 height 19
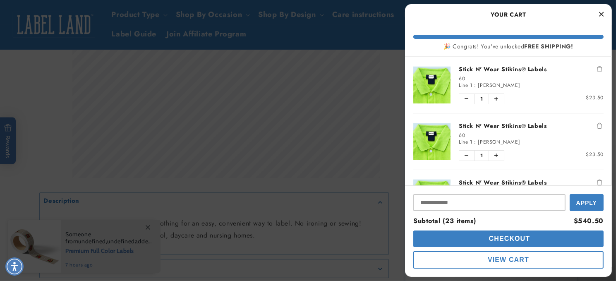
click at [470, 70] on link "Stick N' Wear Stikins® Labels" at bounding box center [531, 69] width 145 height 8
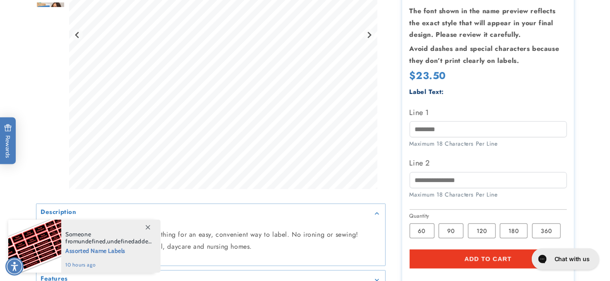
scroll to position [222, 0]
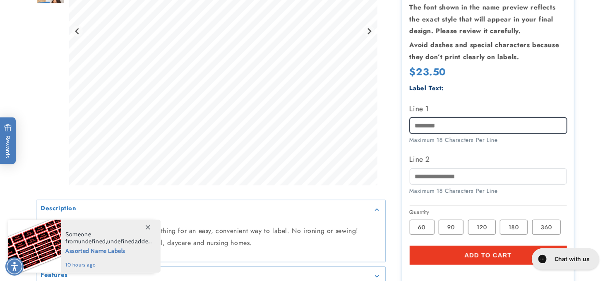
click at [440, 118] on input "Line 1" at bounding box center [488, 126] width 157 height 16
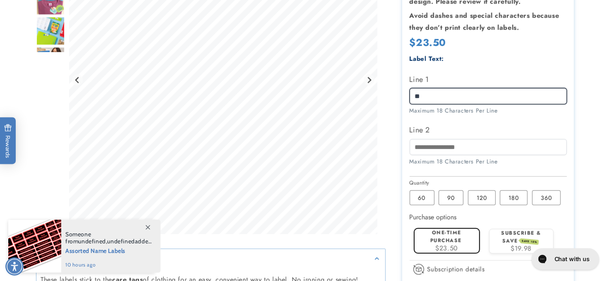
type input "*"
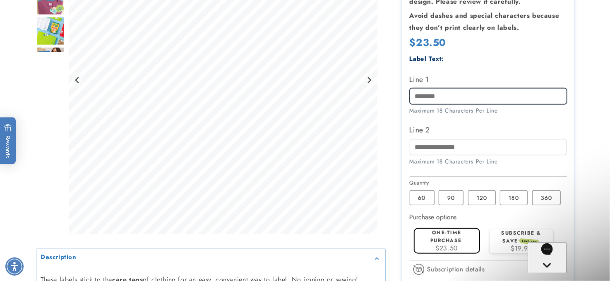
scroll to position [0, 0]
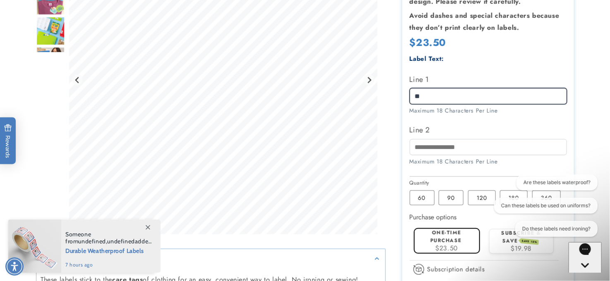
type input "*"
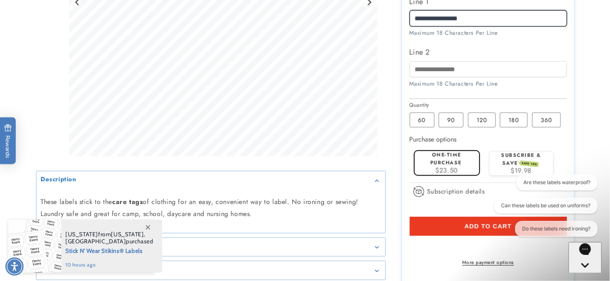
scroll to position [302, 0]
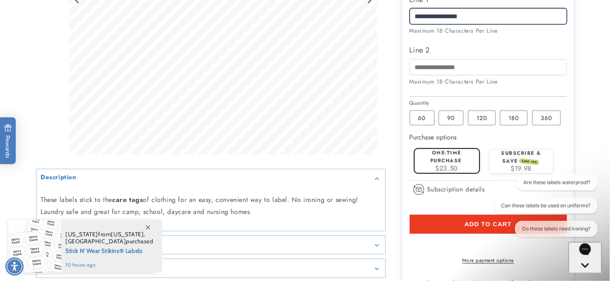
type input "**********"
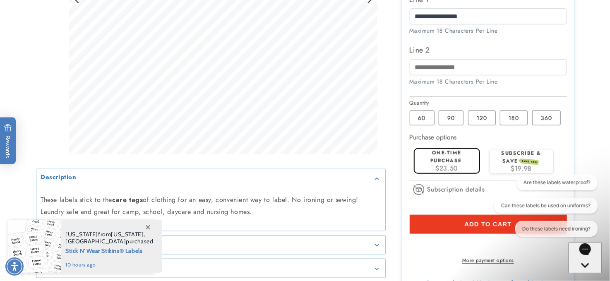
click at [451, 222] on button "Add to cart" at bounding box center [488, 224] width 157 height 19
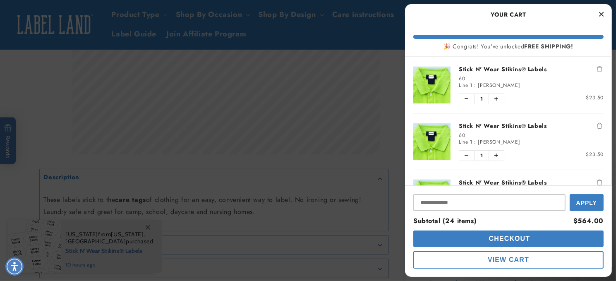
click at [502, 70] on link "Stick N' Wear Stikins® Labels" at bounding box center [531, 69] width 145 height 8
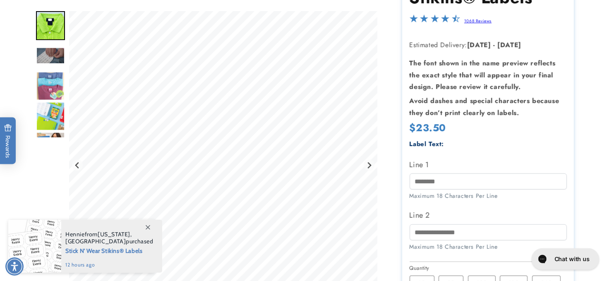
scroll to position [145, 0]
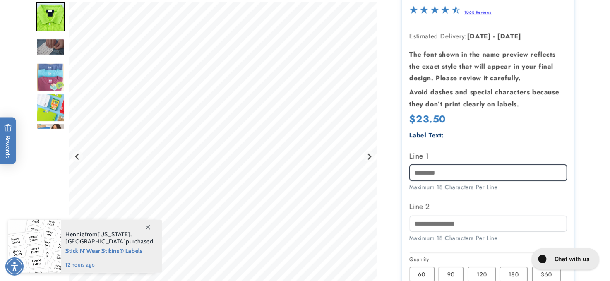
click at [421, 174] on input "Line 1" at bounding box center [488, 173] width 157 height 16
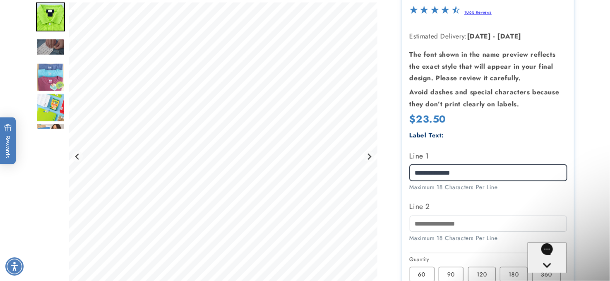
scroll to position [0, 0]
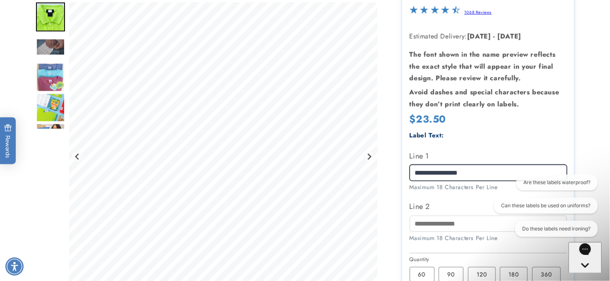
type input "**********"
click at [585, 275] on div "Gorgias live chat" at bounding box center [584, 280] width 26 height 10
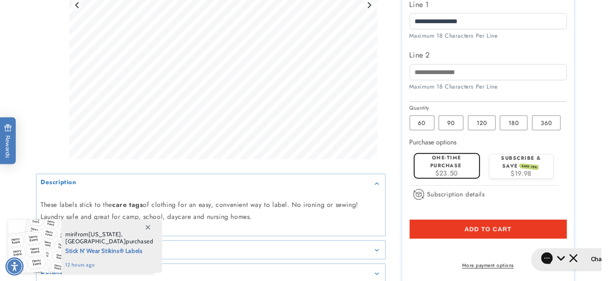
scroll to position [299, 0]
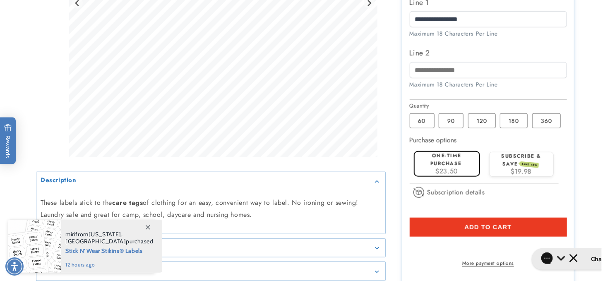
click at [482, 223] on span "Add to cart" at bounding box center [487, 226] width 47 height 7
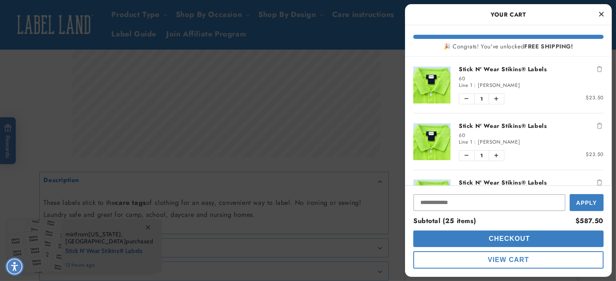
click at [518, 70] on link "Stick N' Wear Stikins® Labels" at bounding box center [531, 69] width 145 height 8
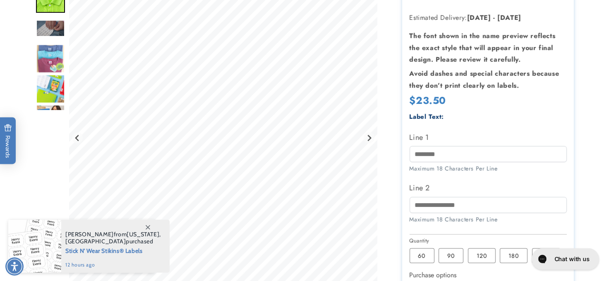
scroll to position [180, 0]
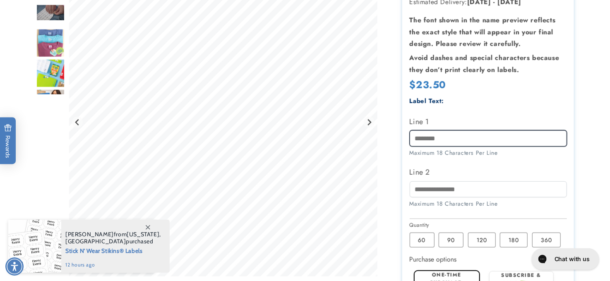
click at [429, 135] on input "Line 1" at bounding box center [488, 138] width 157 height 16
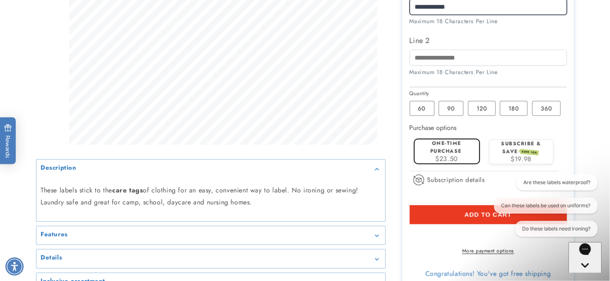
scroll to position [351, 0]
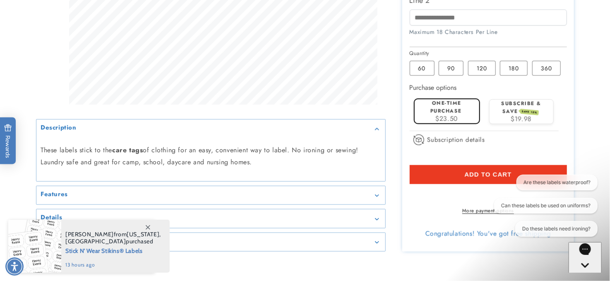
type input "**********"
click at [584, 275] on icon "Gorgias live chat" at bounding box center [585, 279] width 8 height 8
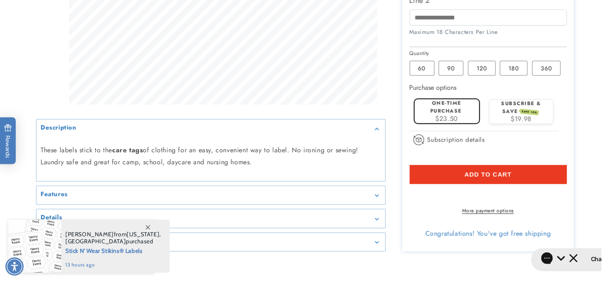
click at [479, 169] on button "Add to cart" at bounding box center [488, 174] width 157 height 19
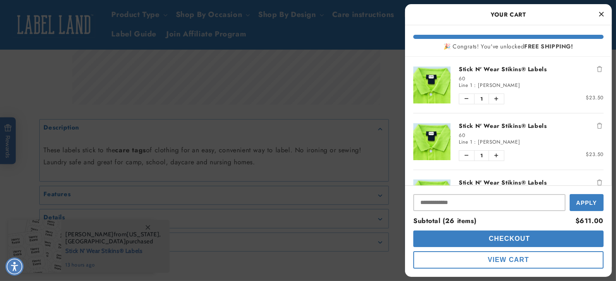
click at [463, 70] on link "Stick N' Wear Stikins® Labels" at bounding box center [531, 69] width 145 height 8
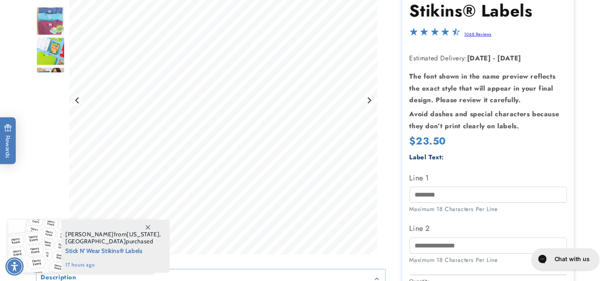
scroll to position [156, 0]
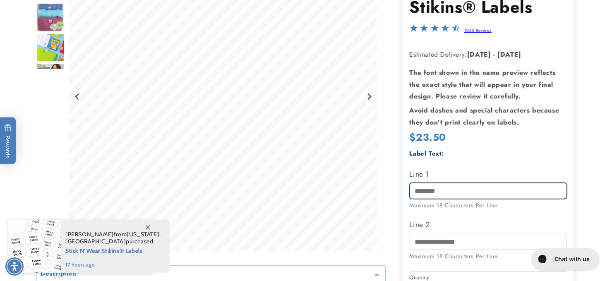
click at [428, 183] on input "Line 1" at bounding box center [488, 191] width 157 height 16
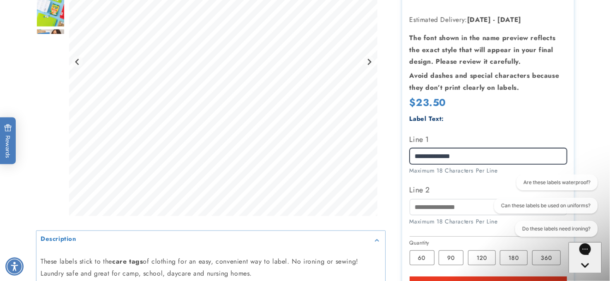
scroll to position [201, 0]
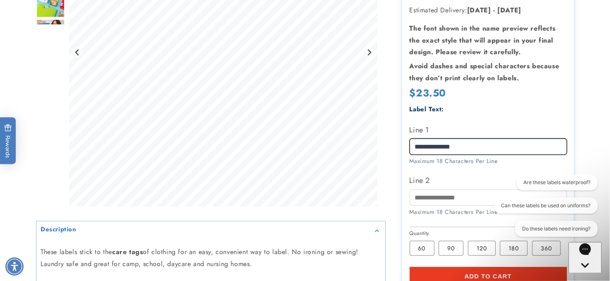
type input "**********"
drag, startPoint x: 586, startPoint y: 259, endPoint x: 1101, endPoint y: 510, distance: 573.3
click at [586, 275] on icon "Gorgias live chat" at bounding box center [585, 279] width 8 height 8
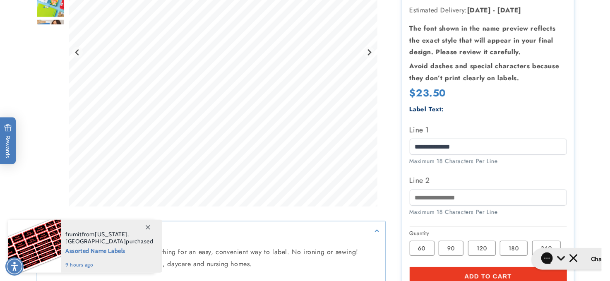
click at [477, 273] on span "Add to cart" at bounding box center [487, 276] width 47 height 7
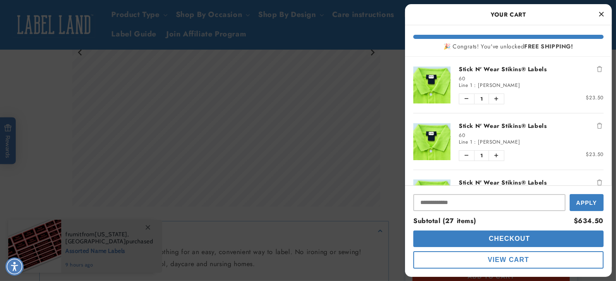
click at [504, 66] on link "Stick N' Wear Stikins® Labels" at bounding box center [531, 69] width 145 height 8
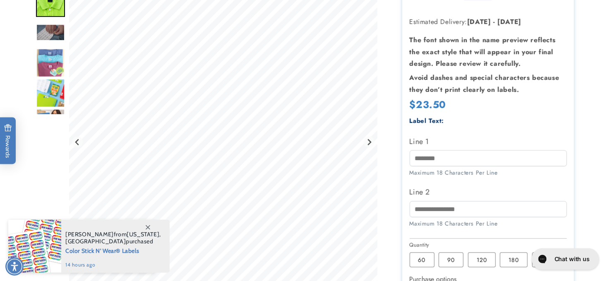
scroll to position [186, 0]
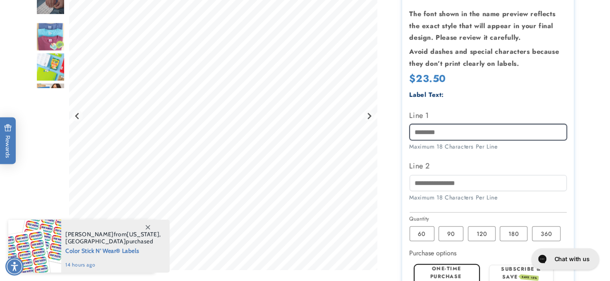
click at [423, 129] on input "Line 1" at bounding box center [488, 132] width 157 height 16
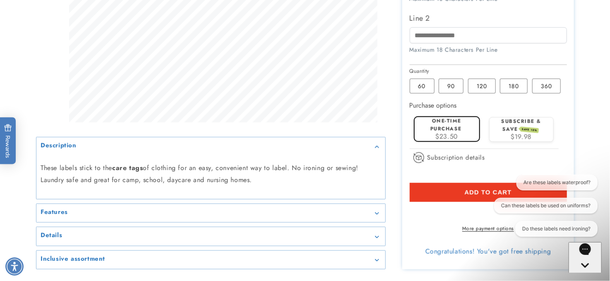
scroll to position [338, 0]
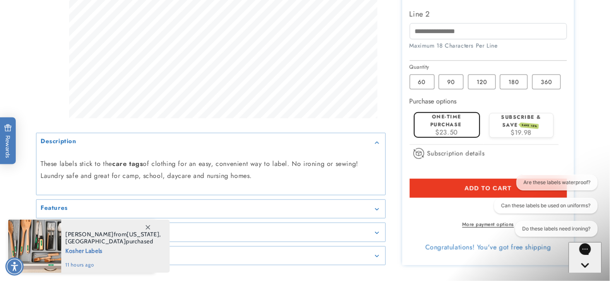
type input "**********"
click at [582, 275] on icon "Gorgias live chat" at bounding box center [585, 279] width 8 height 8
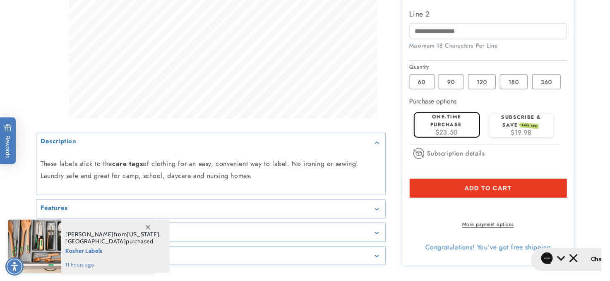
click at [482, 187] on span "Add to cart" at bounding box center [487, 188] width 47 height 7
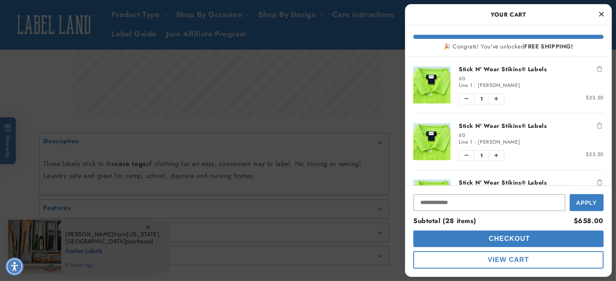
click at [505, 67] on link "Stick N' Wear Stikins® Labels" at bounding box center [531, 69] width 145 height 8
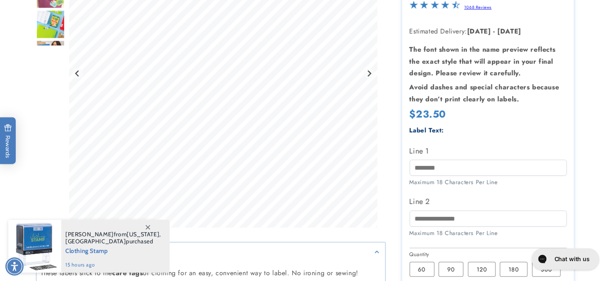
scroll to position [203, 0]
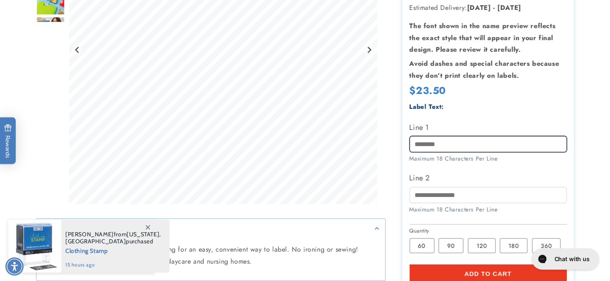
click at [461, 136] on input "Line 1" at bounding box center [488, 144] width 157 height 16
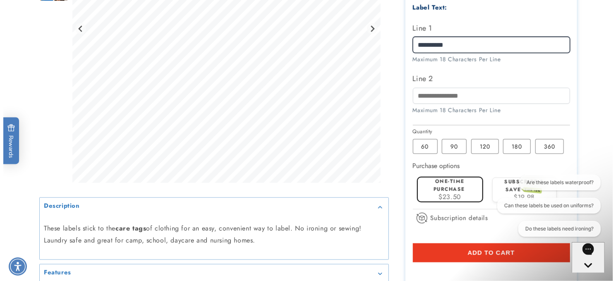
scroll to position [275, 0]
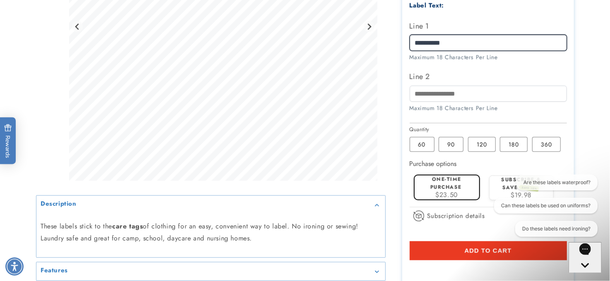
type input "**********"
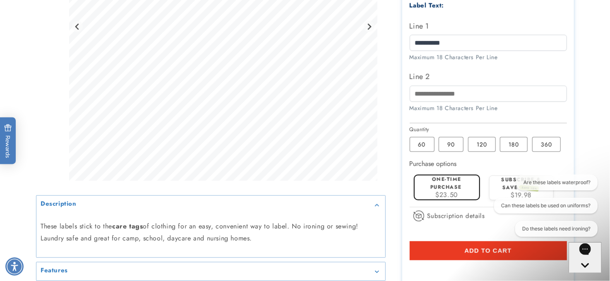
drag, startPoint x: 583, startPoint y: 257, endPoint x: 1117, endPoint y: 496, distance: 585.1
click at [583, 275] on icon "Gorgias live chat" at bounding box center [585, 279] width 8 height 8
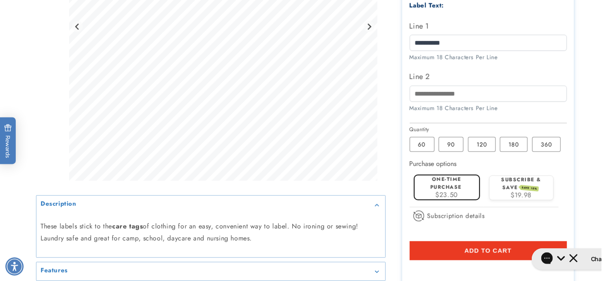
click at [522, 251] on button "Add to cart" at bounding box center [488, 250] width 157 height 19
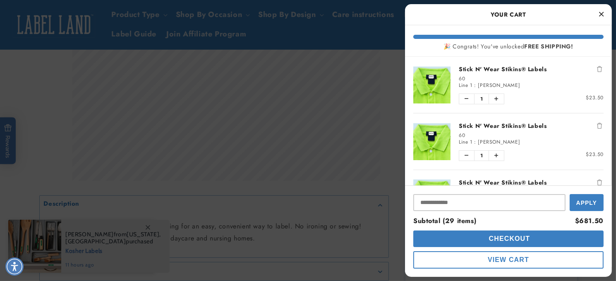
click at [533, 238] on button "Checkout" at bounding box center [508, 238] width 190 height 17
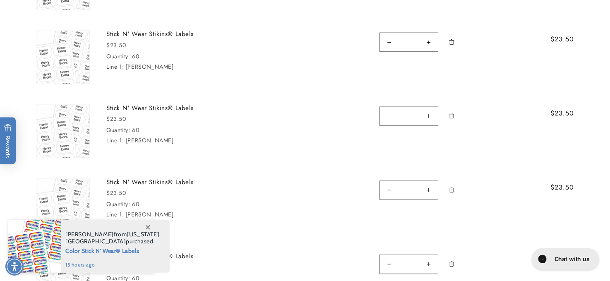
scroll to position [736, 0]
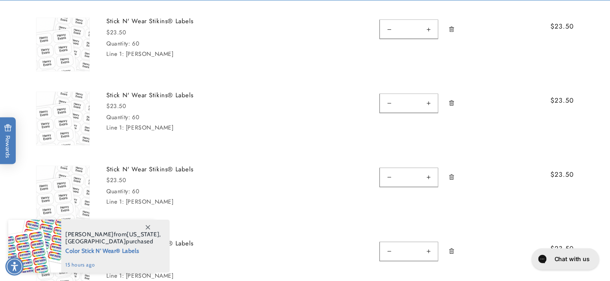
click at [451, 102] on icon "Remove Stick N&#39; Wear Stikins® Labels - 60" at bounding box center [452, 103] width 2 height 3
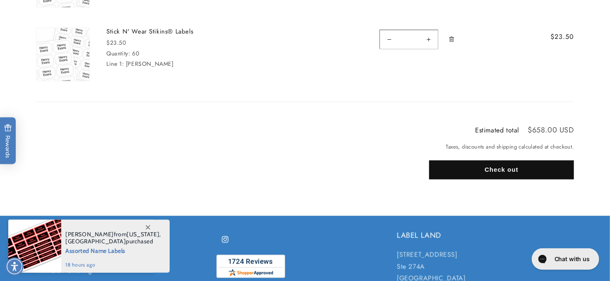
scroll to position [2160, 0]
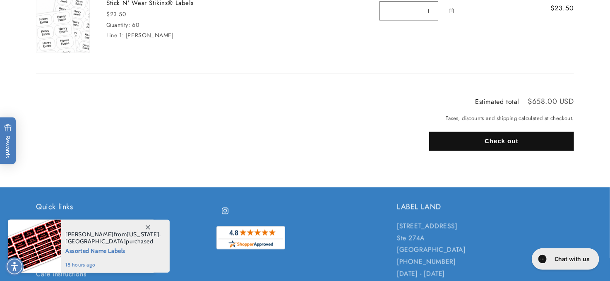
click at [492, 138] on button "Check out" at bounding box center [501, 141] width 145 height 19
